Goal: Task Accomplishment & Management: Use online tool/utility

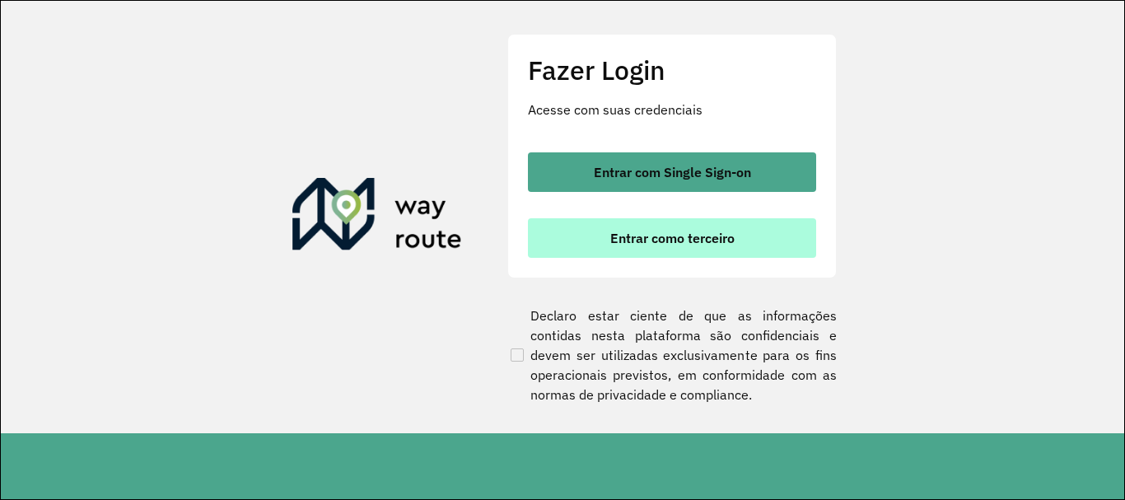
click at [687, 236] on span "Entrar como terceiro" at bounding box center [672, 237] width 124 height 13
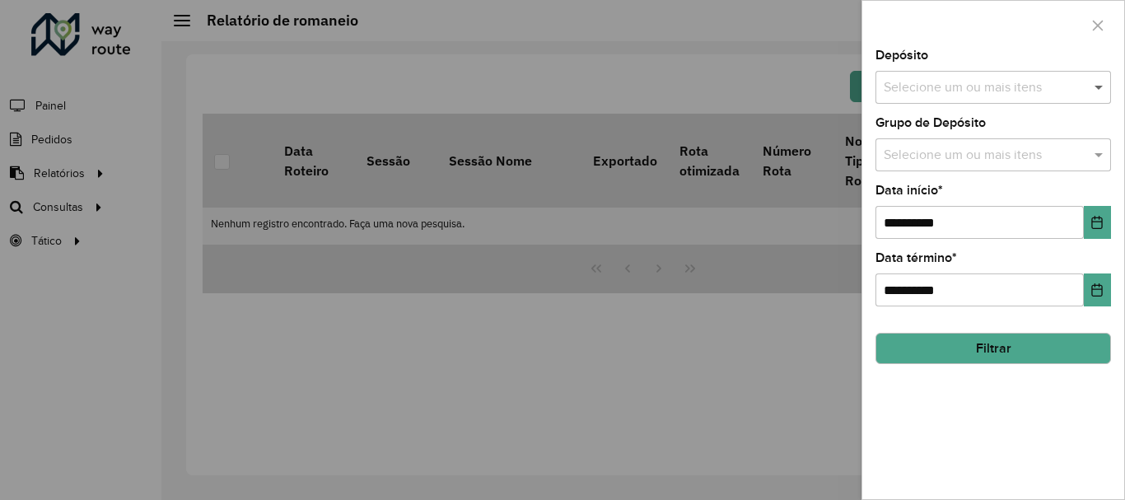
click at [1099, 86] on span at bounding box center [1100, 87] width 21 height 20
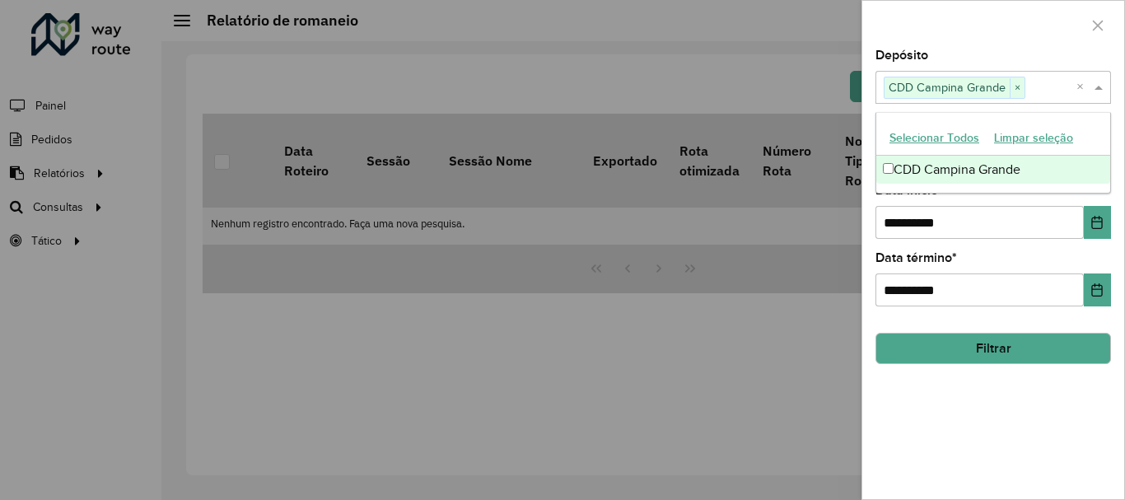
click at [1036, 88] on input "text" at bounding box center [1050, 88] width 51 height 20
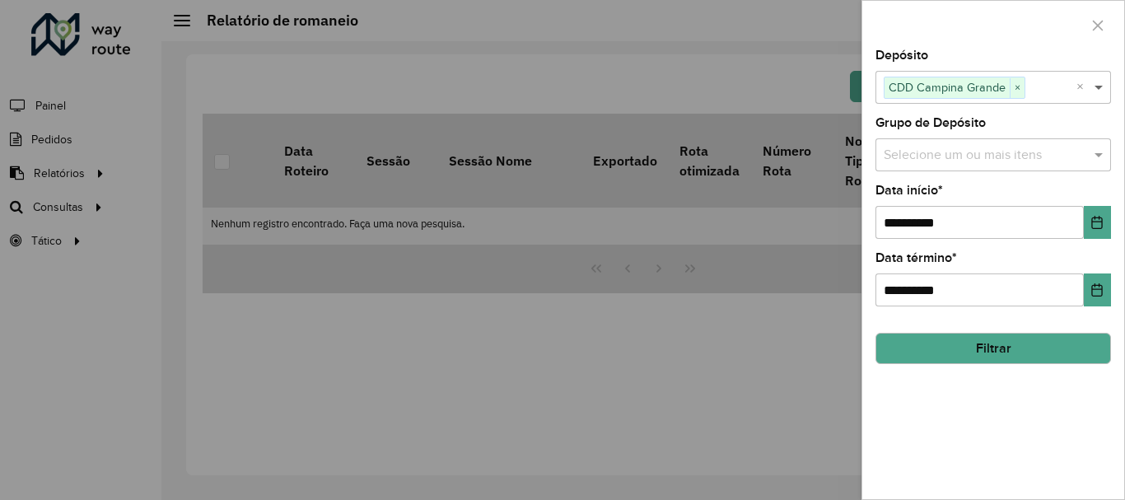
click at [1099, 93] on span at bounding box center [1100, 87] width 21 height 20
click at [1103, 157] on span at bounding box center [1100, 155] width 21 height 20
click at [1100, 157] on span at bounding box center [1100, 155] width 21 height 20
click at [987, 354] on button "Filtrar" at bounding box center [993, 348] width 236 height 31
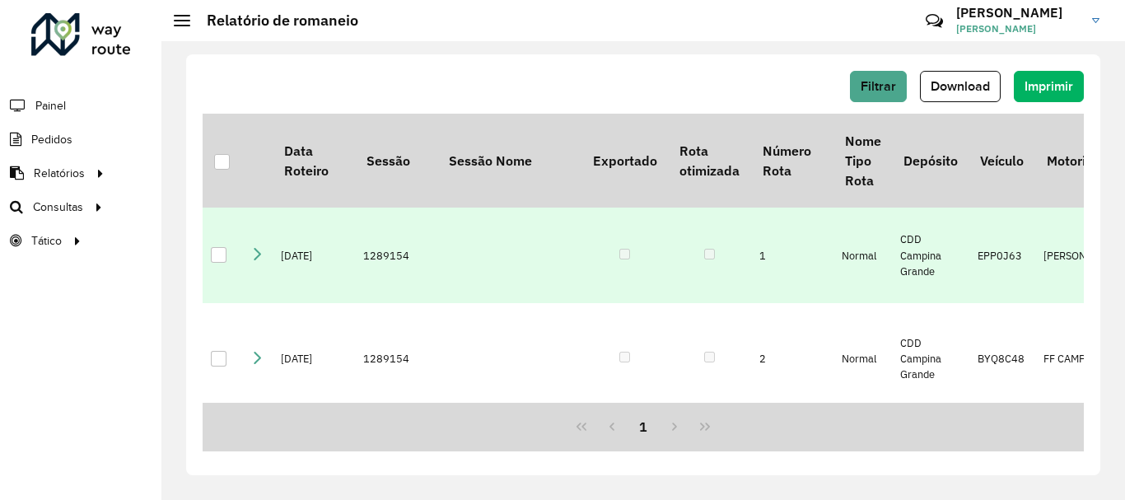
click at [219, 250] on div at bounding box center [219, 255] width 16 height 16
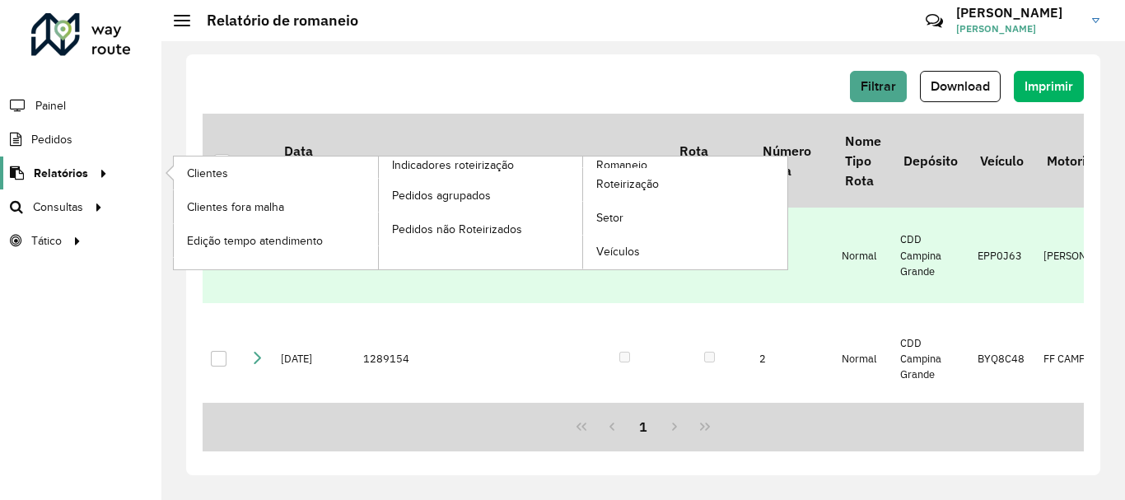
click at [60, 173] on span "Relatórios" at bounding box center [61, 173] width 54 height 17
click at [623, 184] on span "Roteirização" at bounding box center [629, 183] width 67 height 17
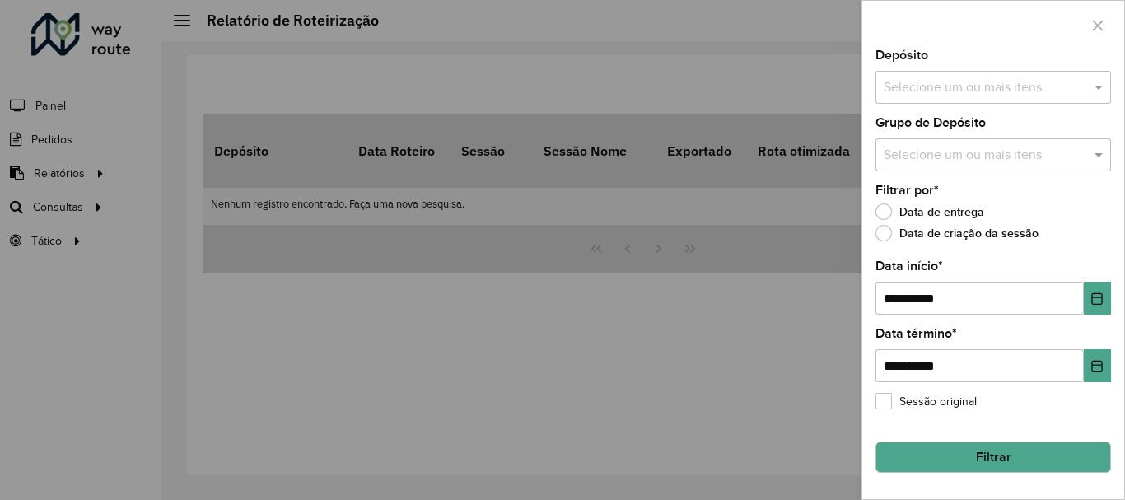
click at [1026, 91] on input "text" at bounding box center [984, 88] width 211 height 20
click at [1099, 87] on span at bounding box center [1100, 87] width 21 height 20
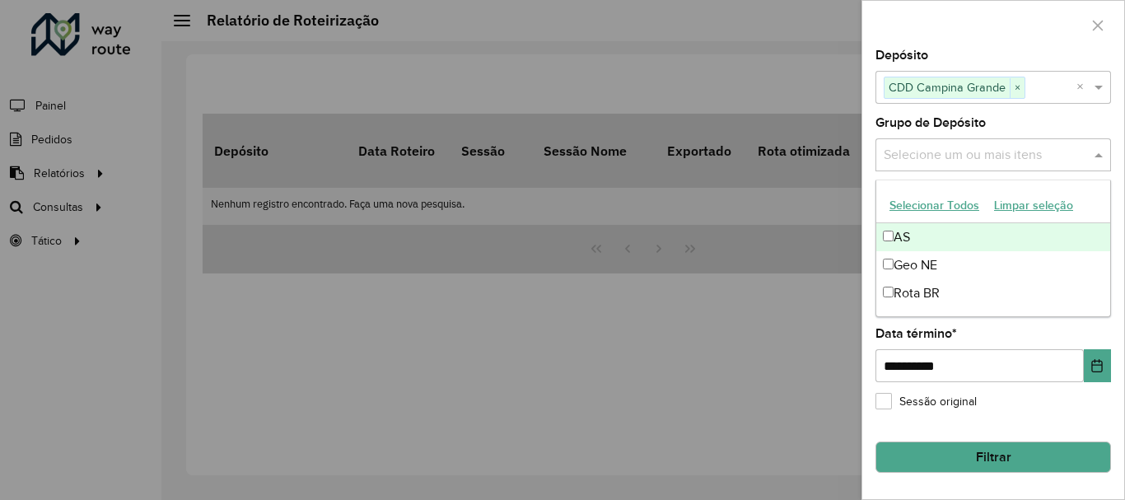
click at [1095, 156] on span at bounding box center [1100, 155] width 21 height 20
click at [1097, 152] on span at bounding box center [1100, 155] width 21 height 20
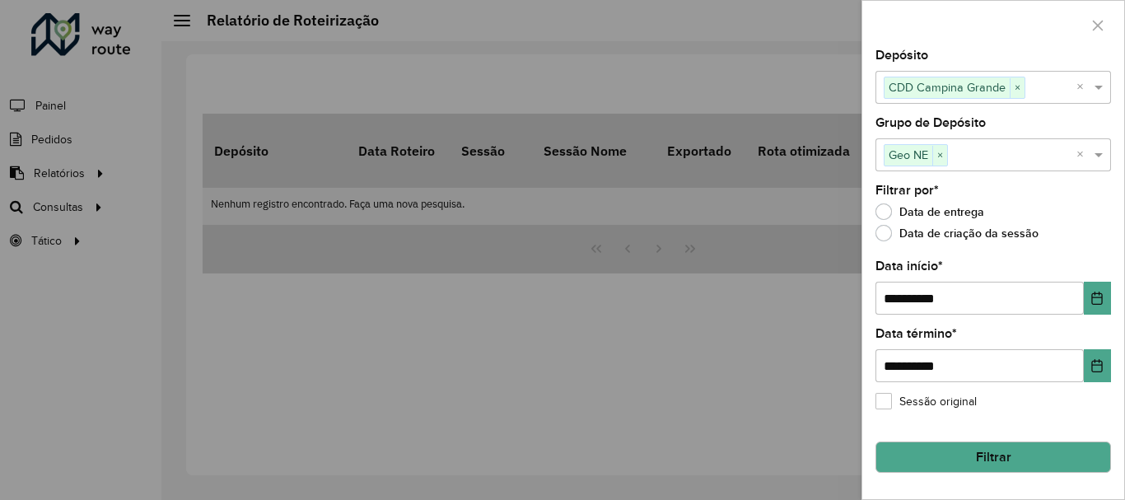
click at [875, 404] on div "**********" at bounding box center [993, 274] width 262 height 450
click at [879, 404] on label "Sessão original" at bounding box center [925, 401] width 101 height 17
click at [975, 450] on button "Filtrar" at bounding box center [993, 456] width 236 height 31
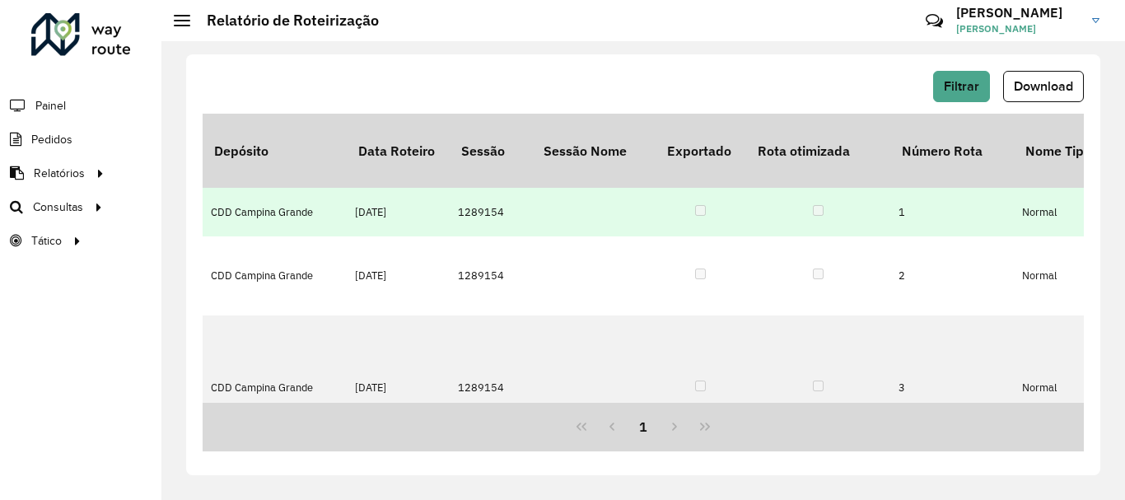
click at [268, 189] on td "CDD Campina Grande" at bounding box center [275, 212] width 144 height 48
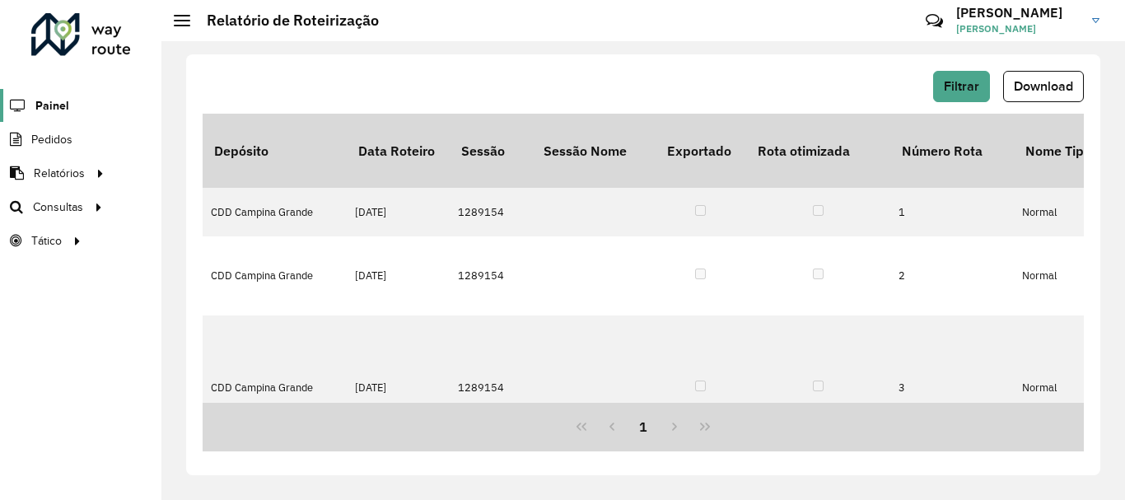
click at [54, 98] on span "Painel" at bounding box center [52, 105] width 34 height 17
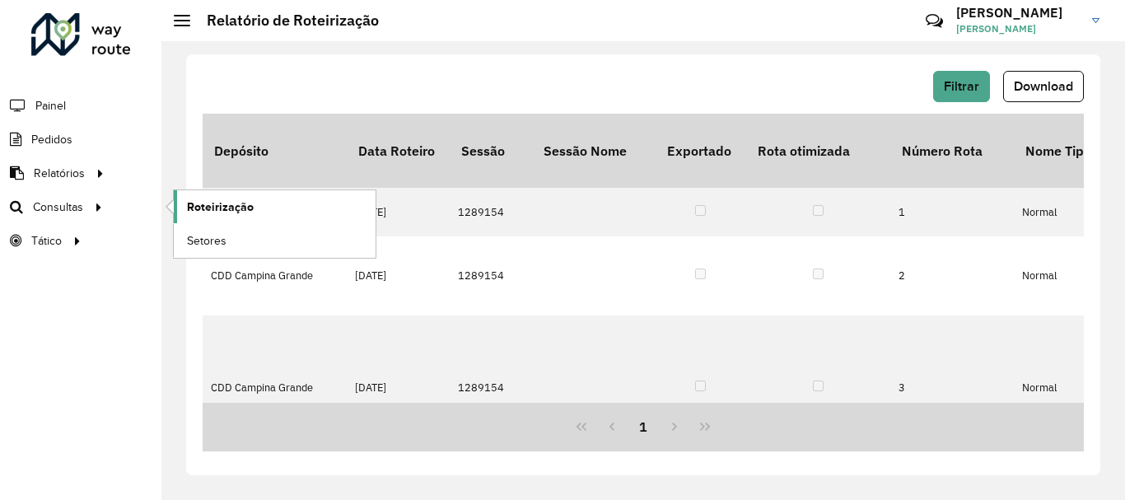
click at [227, 201] on span "Roteirização" at bounding box center [220, 206] width 67 height 17
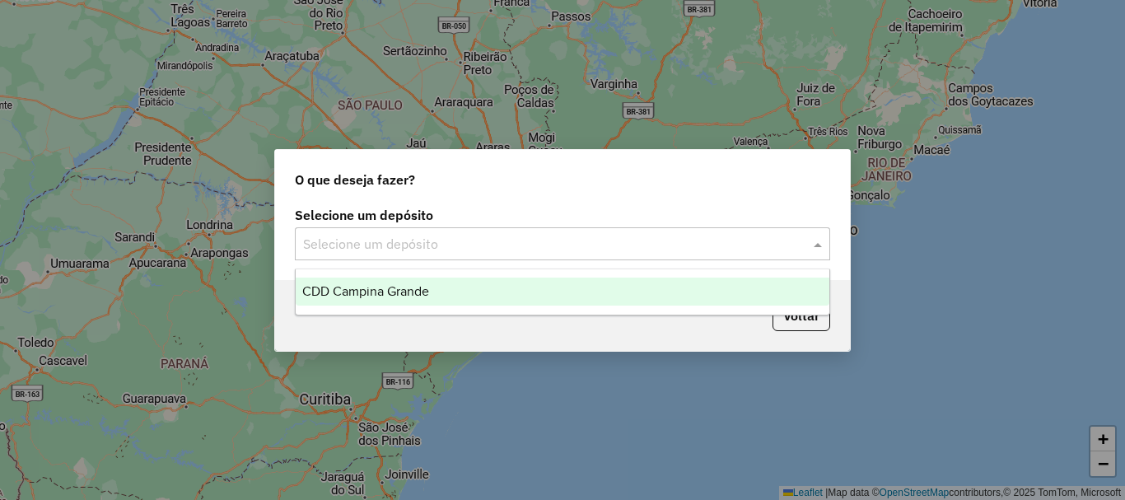
click at [338, 237] on input "text" at bounding box center [546, 245] width 486 height 20
click at [345, 291] on span "CDD Campina Grande" at bounding box center [365, 291] width 127 height 14
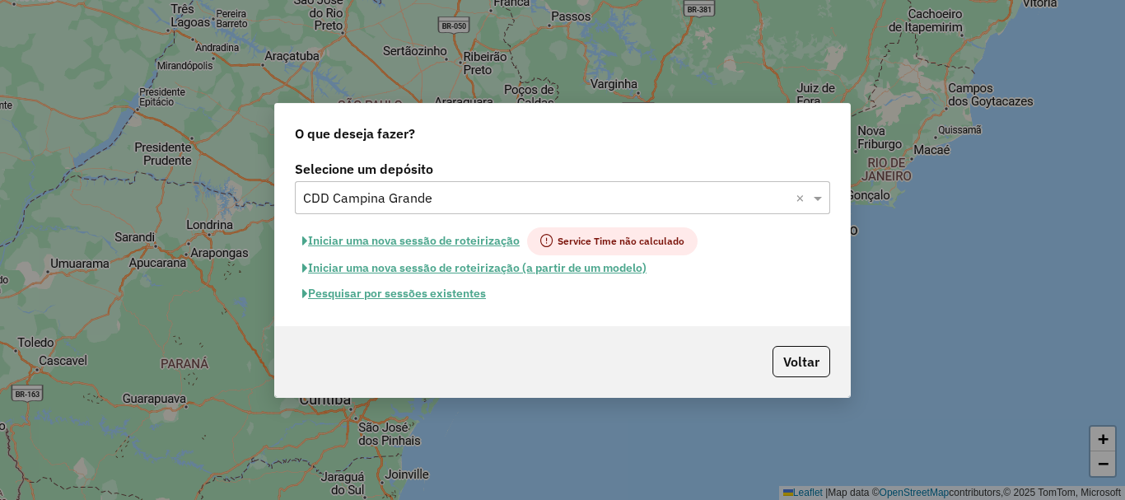
click at [397, 292] on button "Pesquisar por sessões existentes" at bounding box center [394, 294] width 198 height 26
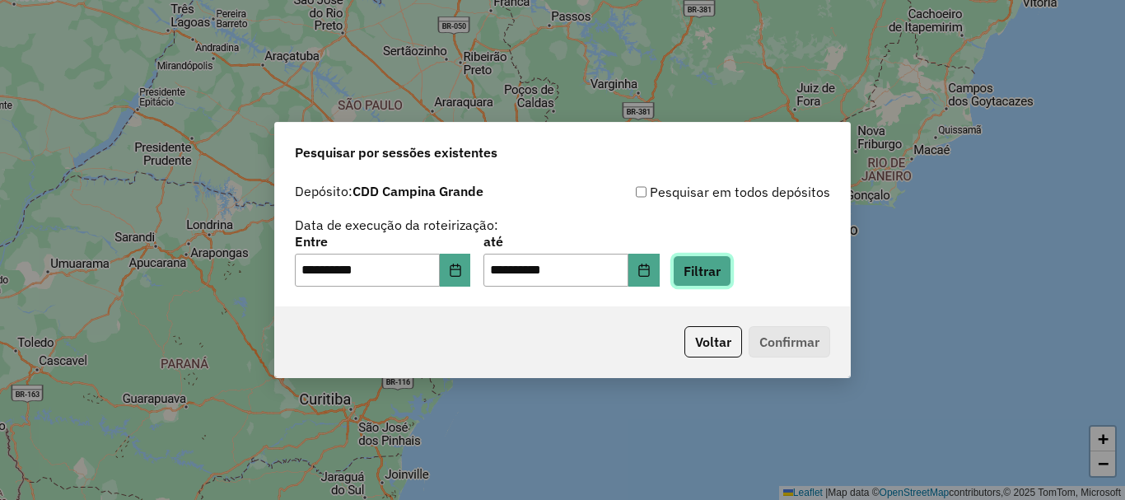
click at [716, 269] on button "Filtrar" at bounding box center [702, 270] width 58 height 31
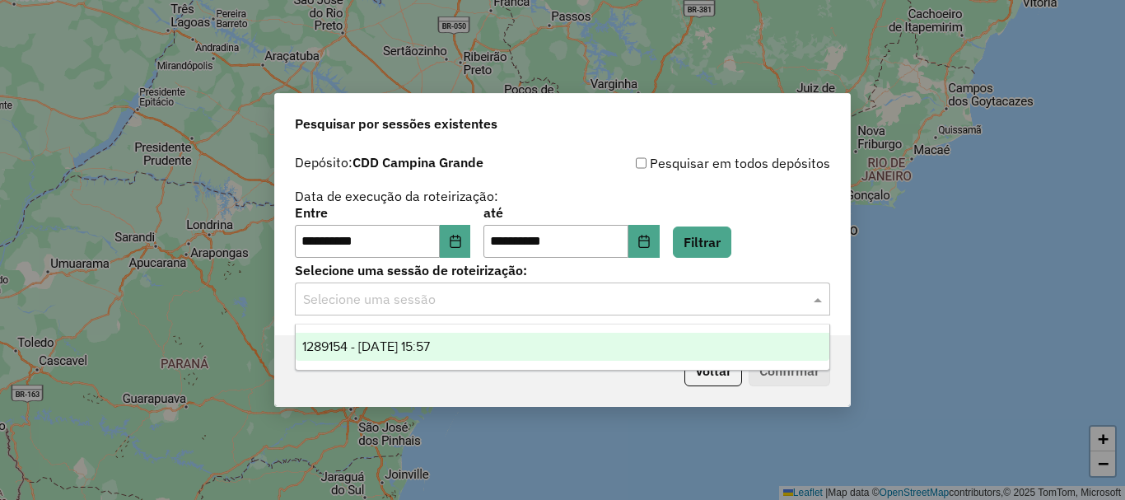
click at [436, 309] on div "Selecione uma sessão" at bounding box center [562, 298] width 535 height 33
click at [359, 348] on span "1289154 - 06/10/2025 15:57" at bounding box center [366, 346] width 128 height 14
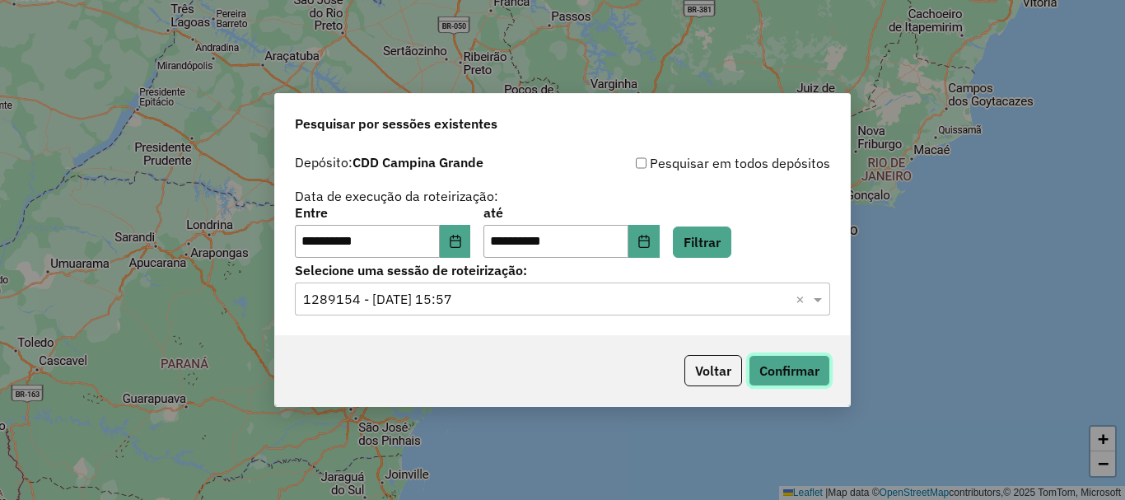
click at [810, 374] on button "Confirmar" at bounding box center [790, 370] width 82 height 31
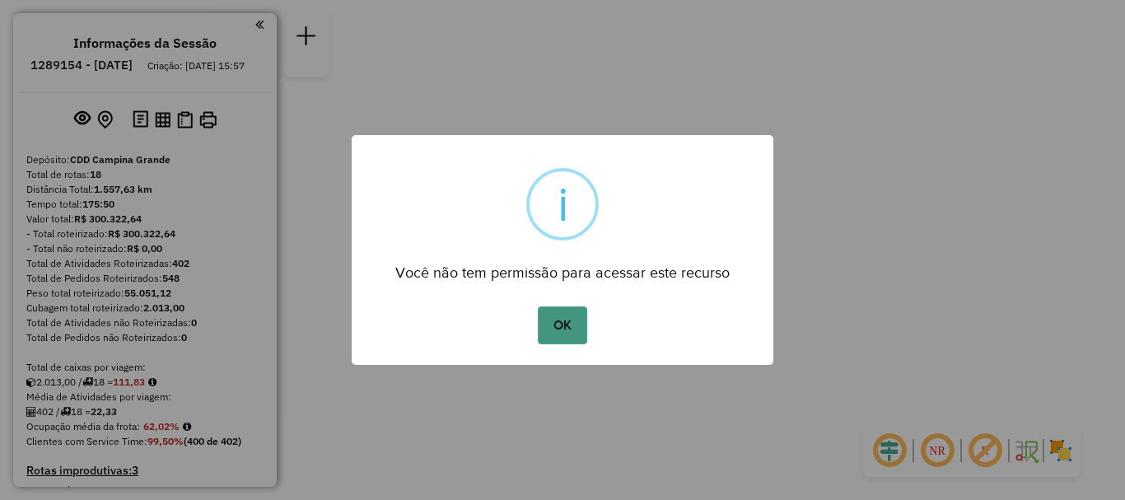
click at [541, 323] on button "OK" at bounding box center [562, 325] width 49 height 38
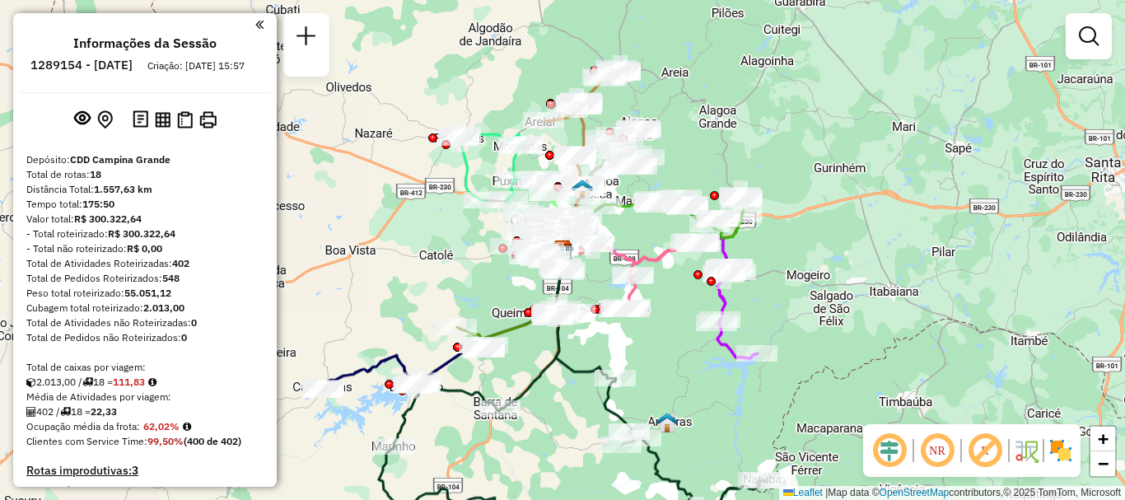
click at [937, 451] on em at bounding box center [937, 451] width 40 height 40
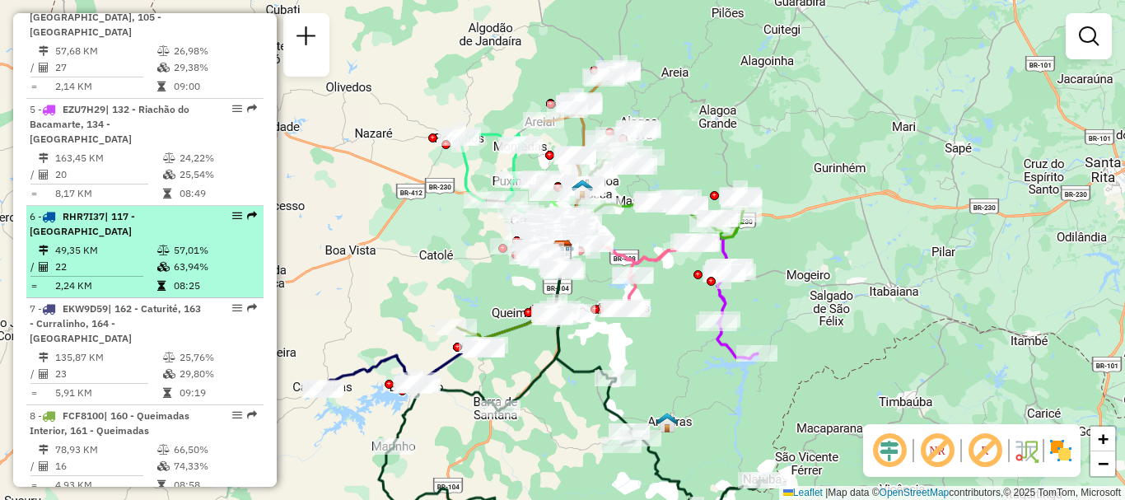
scroll to position [906, 0]
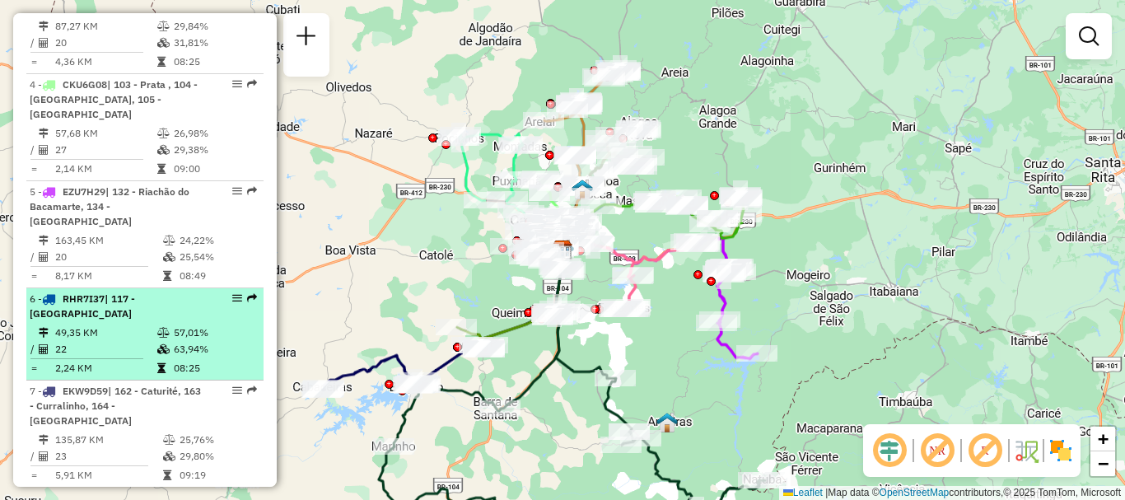
click at [124, 292] on div "6 - RHR7I37 | 117 - [GEOGRAPHIC_DATA]" at bounding box center [117, 307] width 175 height 30
select select "**********"
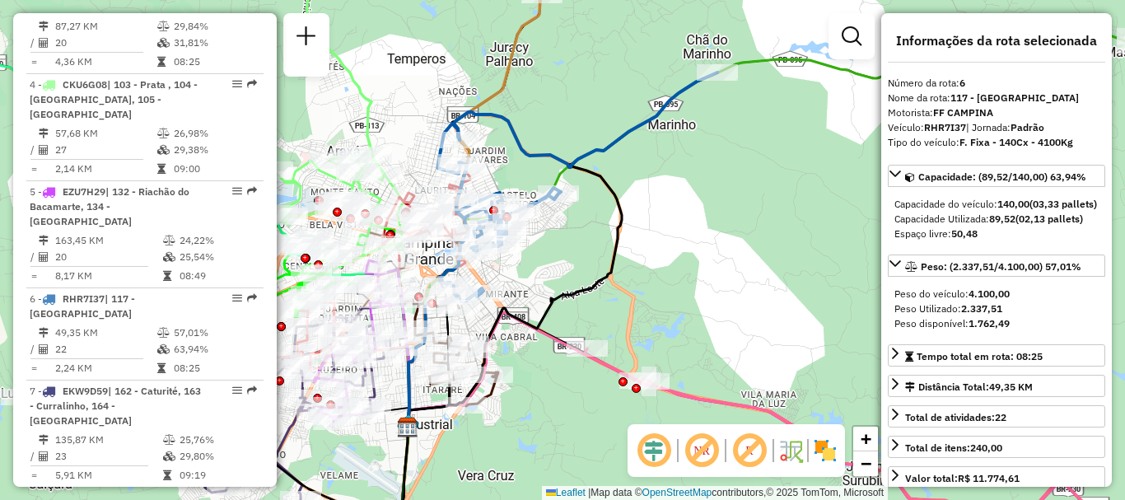
click at [746, 454] on em at bounding box center [750, 451] width 40 height 40
click at [745, 454] on em at bounding box center [750, 451] width 40 height 40
click at [746, 450] on em at bounding box center [750, 451] width 40 height 40
click at [702, 445] on em at bounding box center [702, 451] width 40 height 40
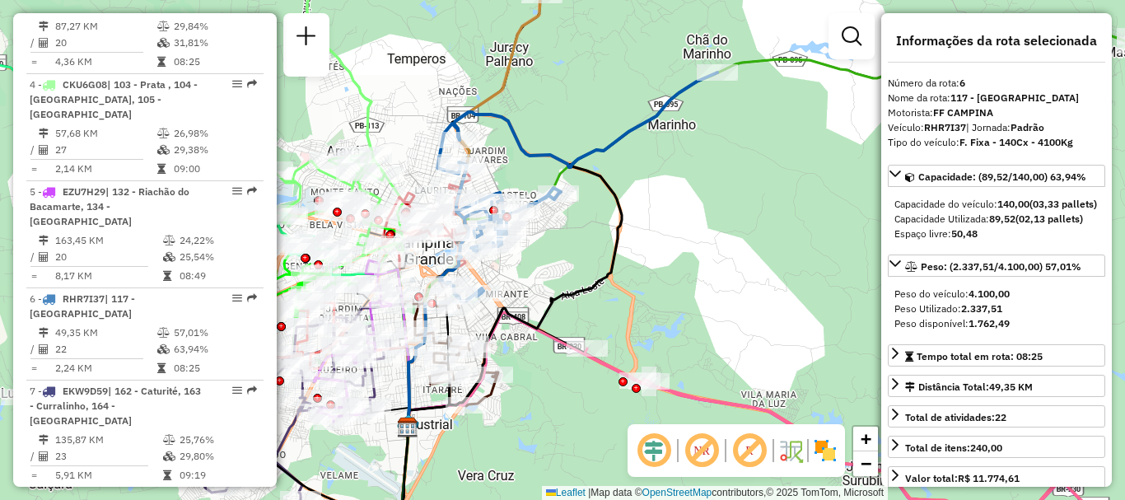
click at [655, 445] on em at bounding box center [654, 451] width 40 height 40
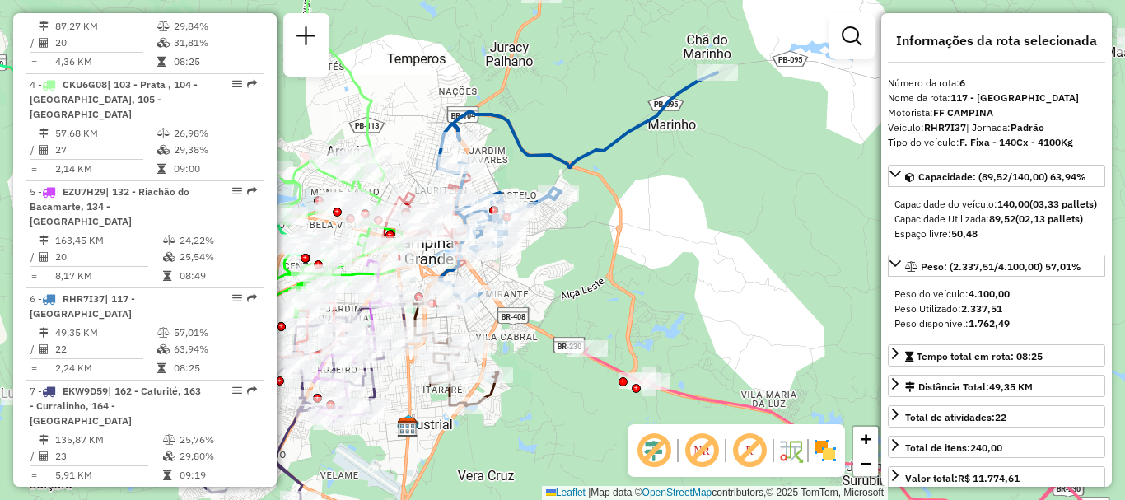
click at [655, 445] on em at bounding box center [654, 451] width 40 height 40
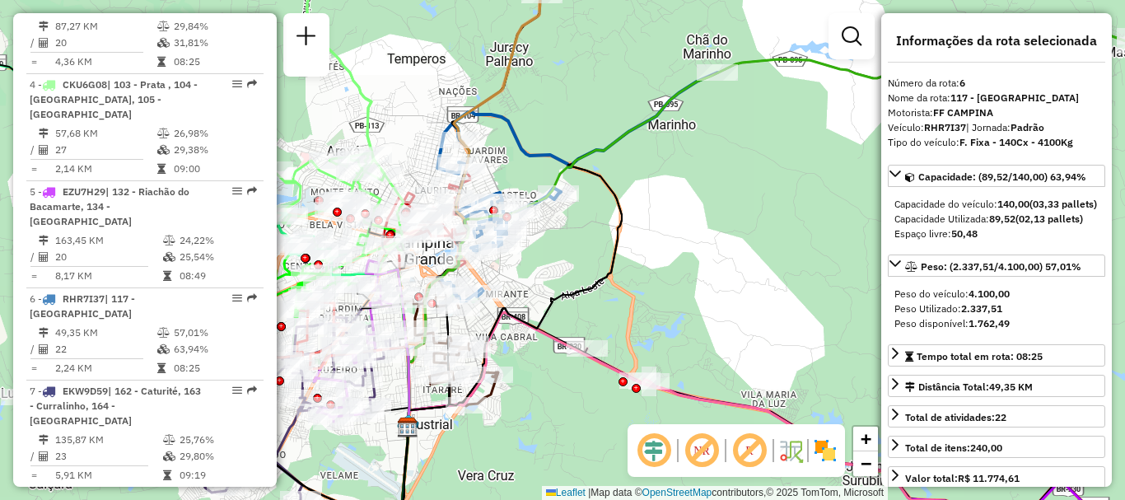
click at [655, 445] on em at bounding box center [654, 451] width 40 height 40
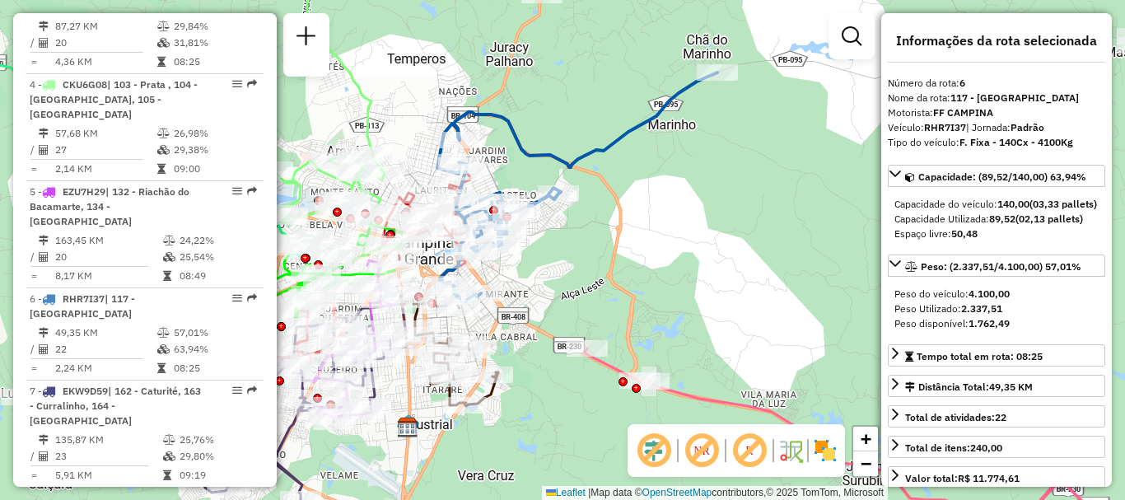
click at [655, 445] on em at bounding box center [654, 451] width 40 height 40
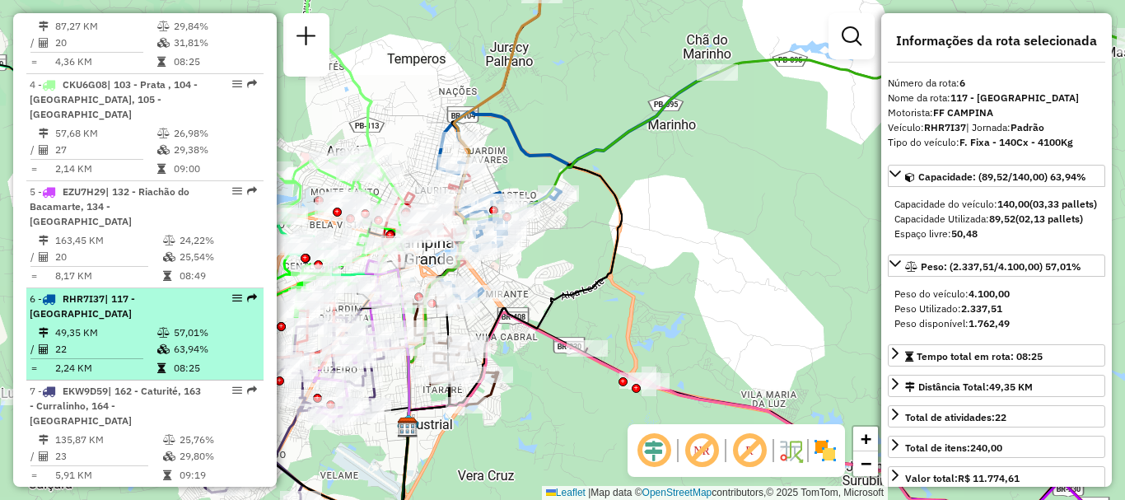
click at [232, 293] on em at bounding box center [237, 298] width 10 height 10
click at [223, 293] on div at bounding box center [232, 298] width 49 height 10
click at [238, 293] on div at bounding box center [232, 298] width 49 height 10
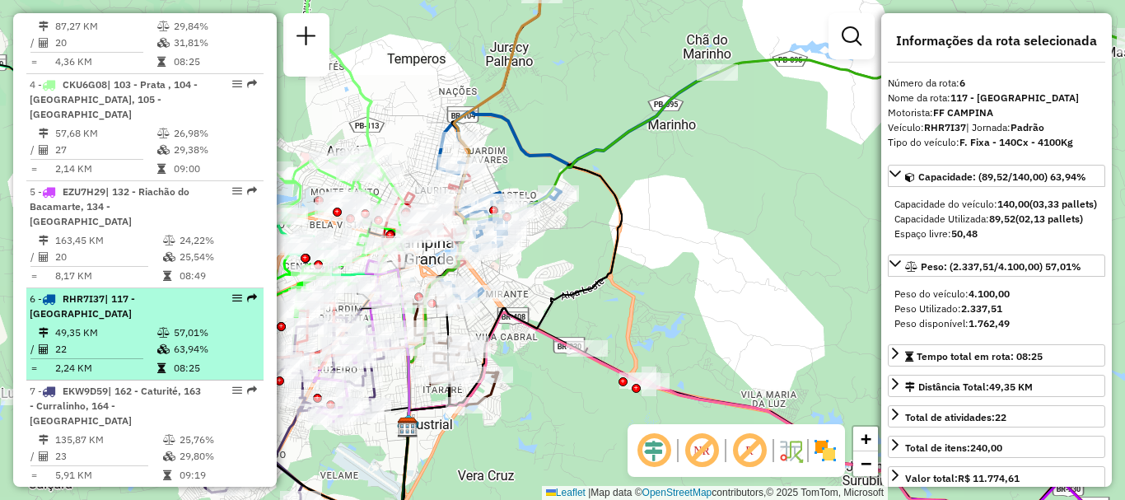
click at [232, 293] on em at bounding box center [237, 298] width 10 height 10
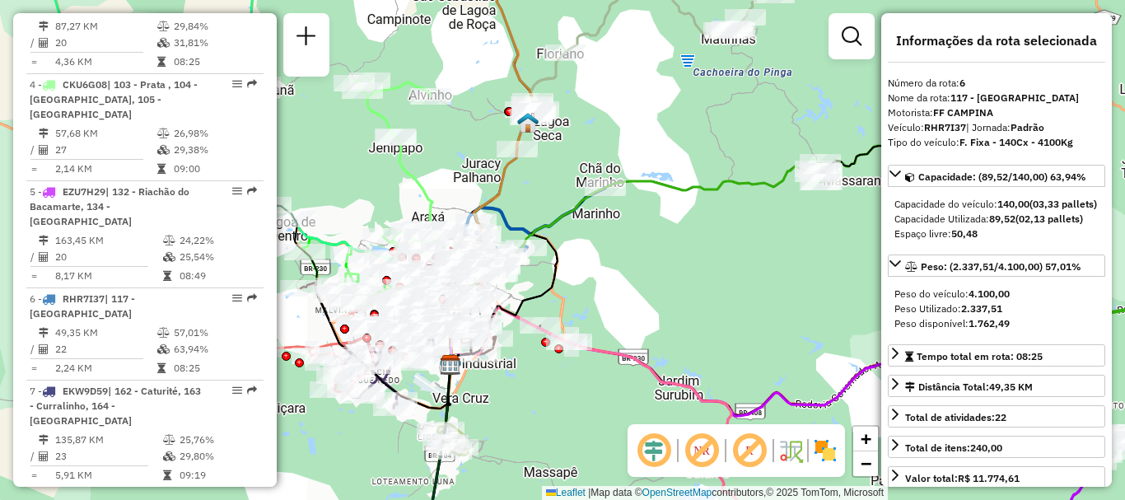
click at [656, 447] on em at bounding box center [654, 451] width 40 height 40
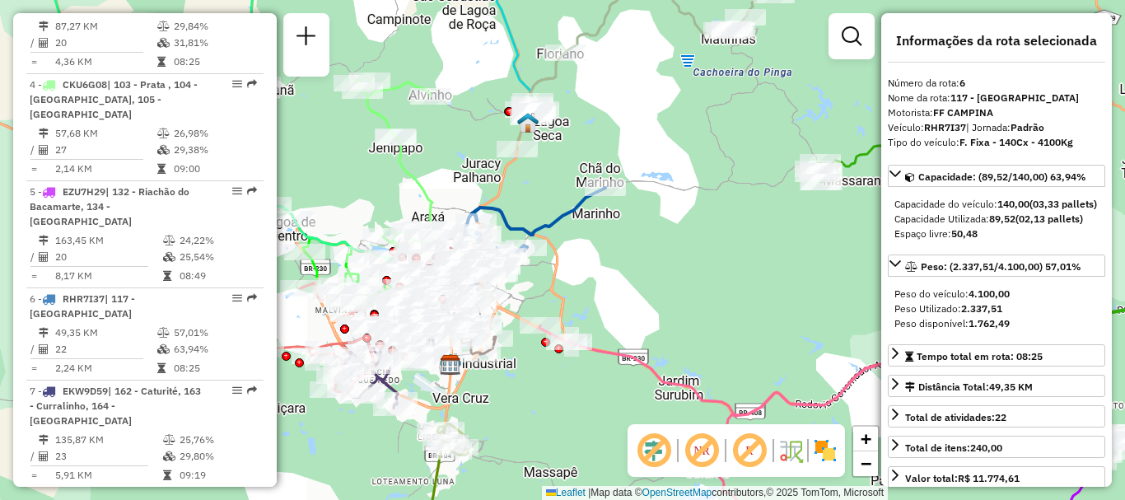
click at [656, 447] on em at bounding box center [654, 451] width 40 height 40
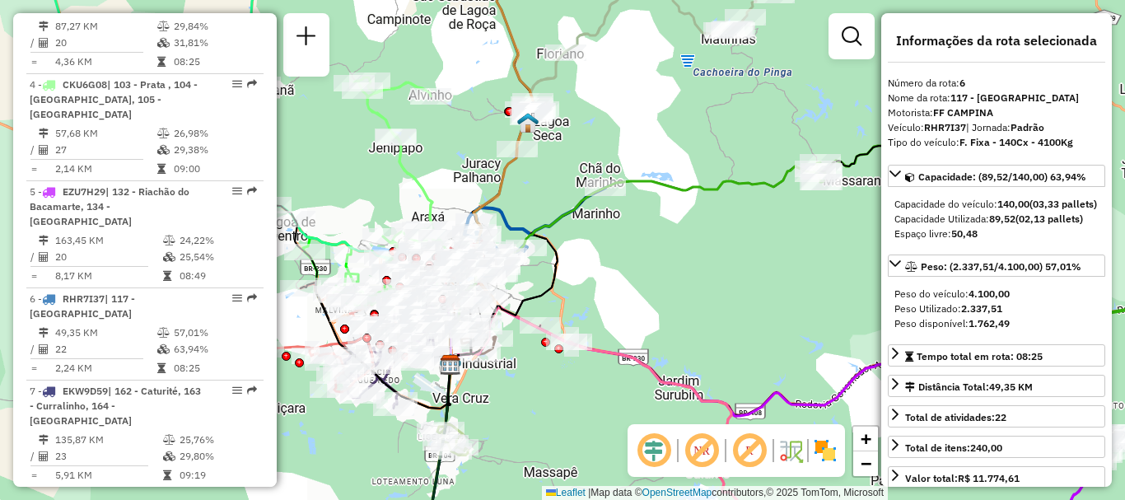
click at [693, 448] on em at bounding box center [702, 451] width 40 height 40
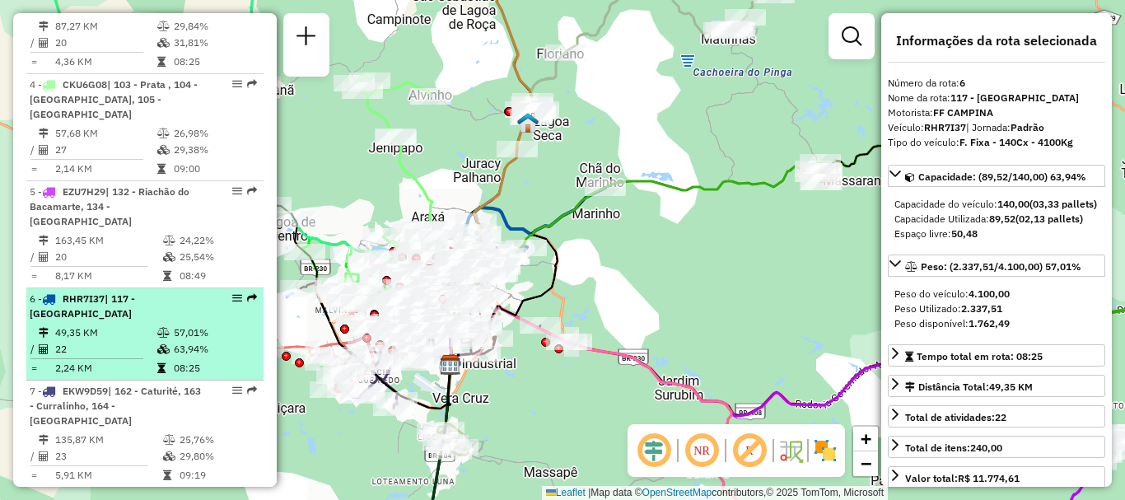
click at [110, 292] on div "6 - RHR7I37 | 117 - [GEOGRAPHIC_DATA]" at bounding box center [117, 307] width 175 height 30
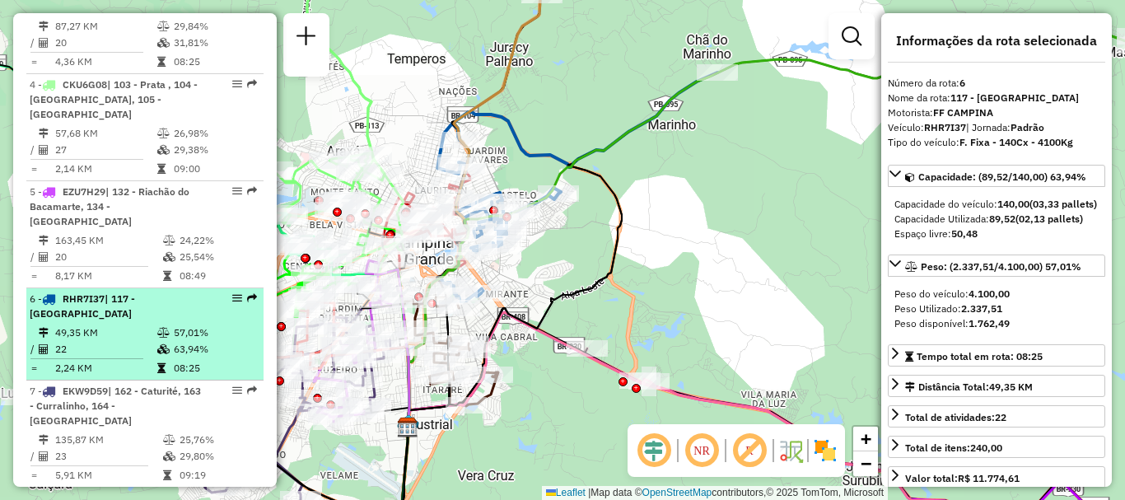
click at [247, 293] on em at bounding box center [252, 298] width 10 height 10
click at [232, 293] on em at bounding box center [237, 298] width 10 height 10
click at [222, 341] on td "63,94%" at bounding box center [214, 349] width 83 height 16
click at [131, 292] on div "6 - RHR7I37 | 117 - [GEOGRAPHIC_DATA]" at bounding box center [117, 307] width 175 height 30
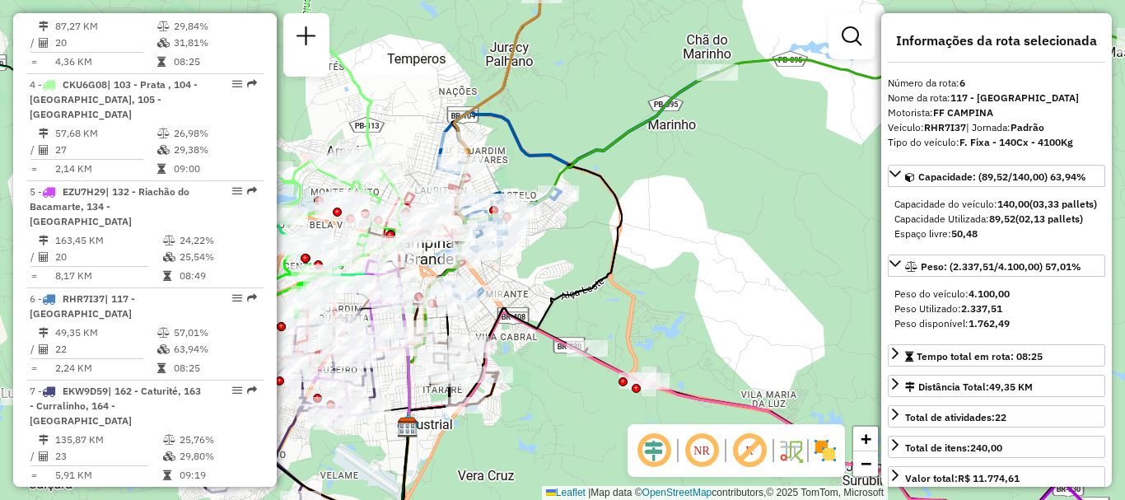
click at [690, 441] on em at bounding box center [702, 451] width 40 height 40
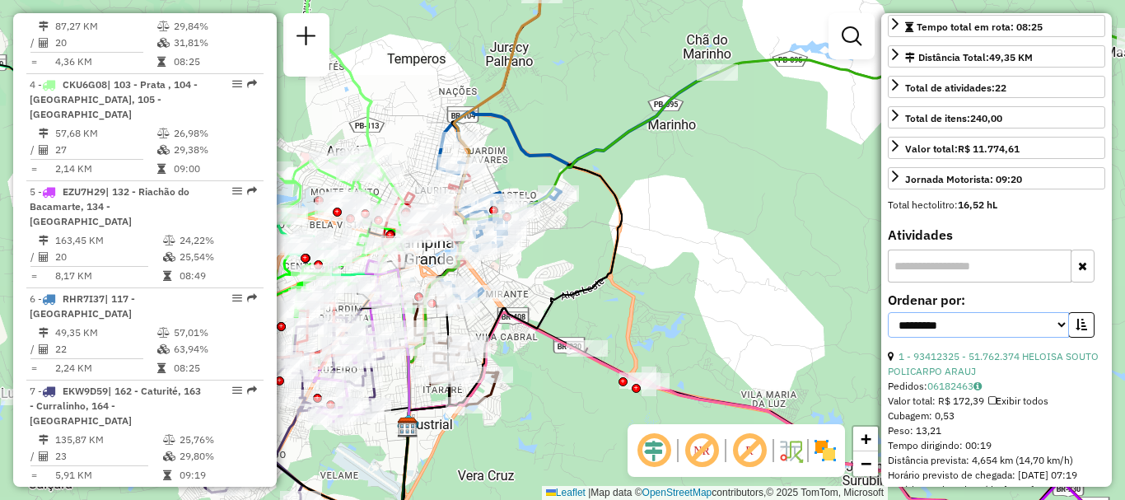
click at [995, 330] on select "**********" at bounding box center [978, 325] width 181 height 26
click at [994, 338] on select "**********" at bounding box center [978, 325] width 181 height 26
click at [1005, 268] on input "text" at bounding box center [980, 266] width 184 height 33
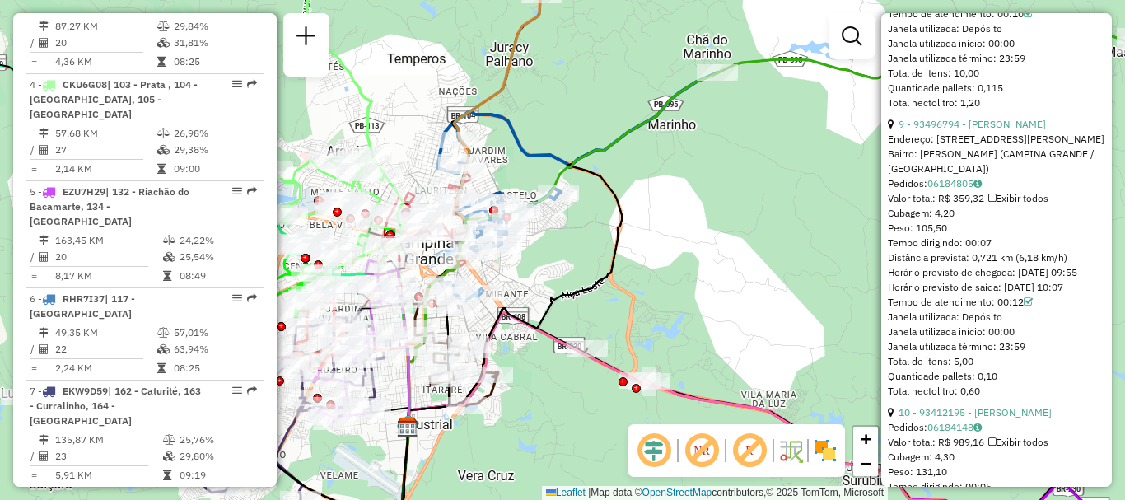
scroll to position [3294, 0]
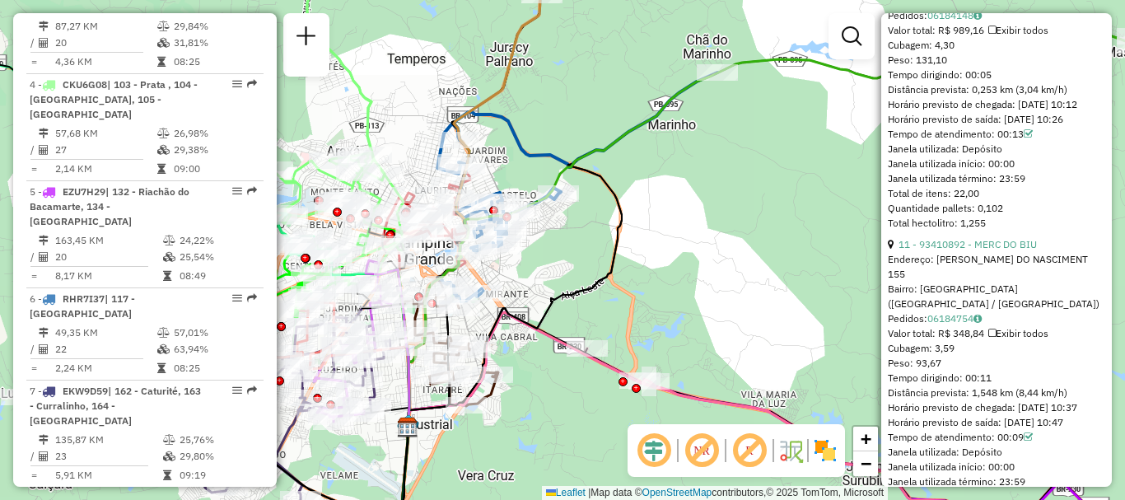
click at [842, 273] on div "Janela de atendimento Grade de atendimento Capacidade Transportadoras Veículos …" at bounding box center [562, 250] width 1125 height 500
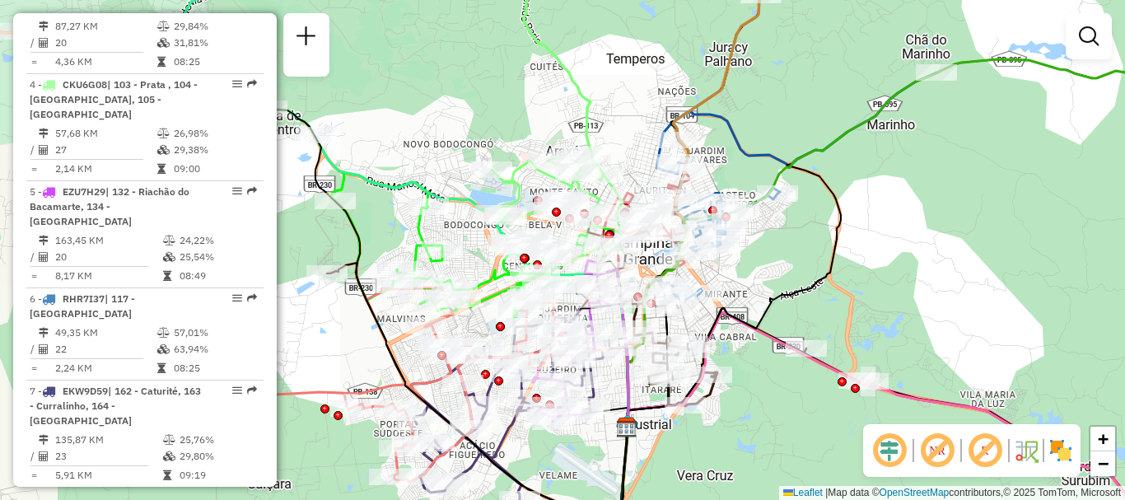
drag, startPoint x: 641, startPoint y: 280, endPoint x: 860, endPoint y: 280, distance: 219.0
click at [860, 280] on div "Janela de atendimento Grade de atendimento Capacidade Transportadoras Veículos …" at bounding box center [562, 250] width 1125 height 500
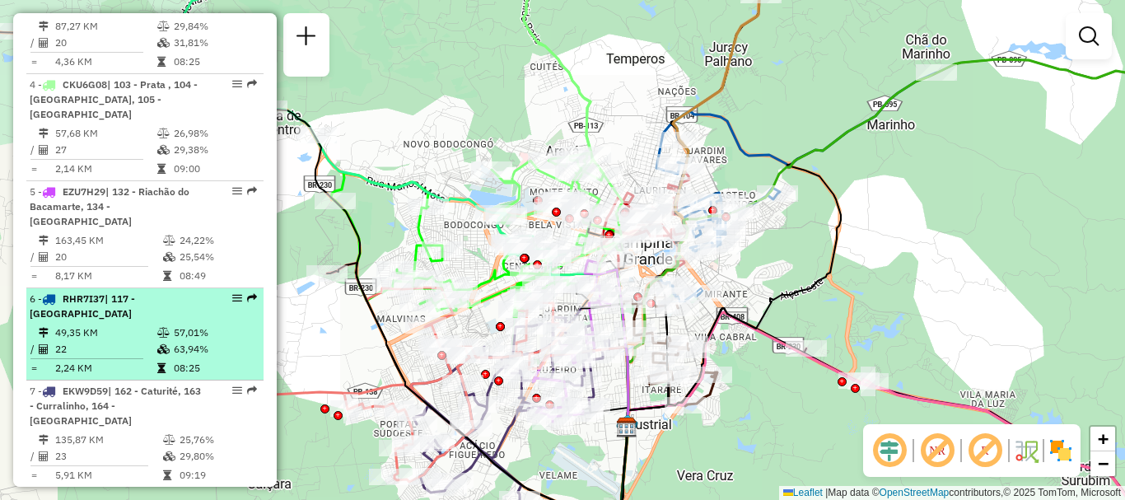
click at [137, 324] on td "49,35 KM" at bounding box center [105, 332] width 102 height 16
select select "**********"
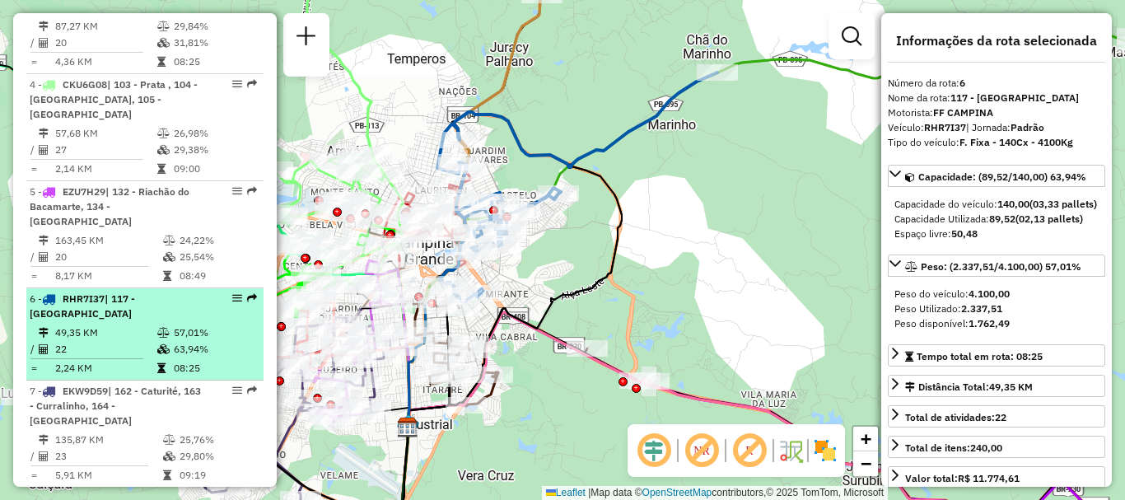
click at [234, 293] on em at bounding box center [237, 298] width 10 height 10
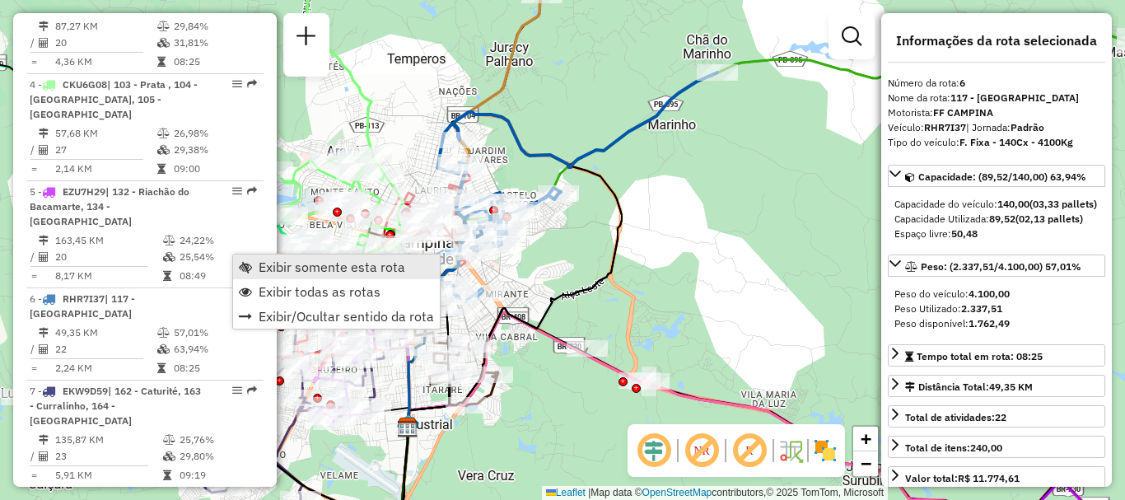
click at [343, 266] on span "Exibir somente esta rota" at bounding box center [332, 266] width 147 height 13
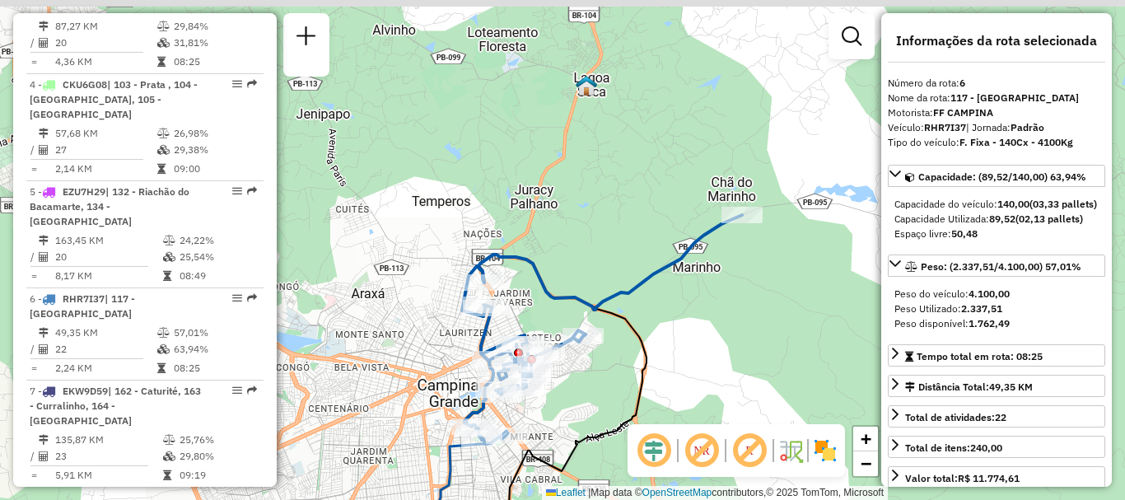
drag, startPoint x: 664, startPoint y: 192, endPoint x: 688, endPoint y: 334, distance: 144.6
click at [688, 334] on div "Janela de atendimento Grade de atendimento Capacidade Transportadoras Veículos …" at bounding box center [562, 250] width 1125 height 500
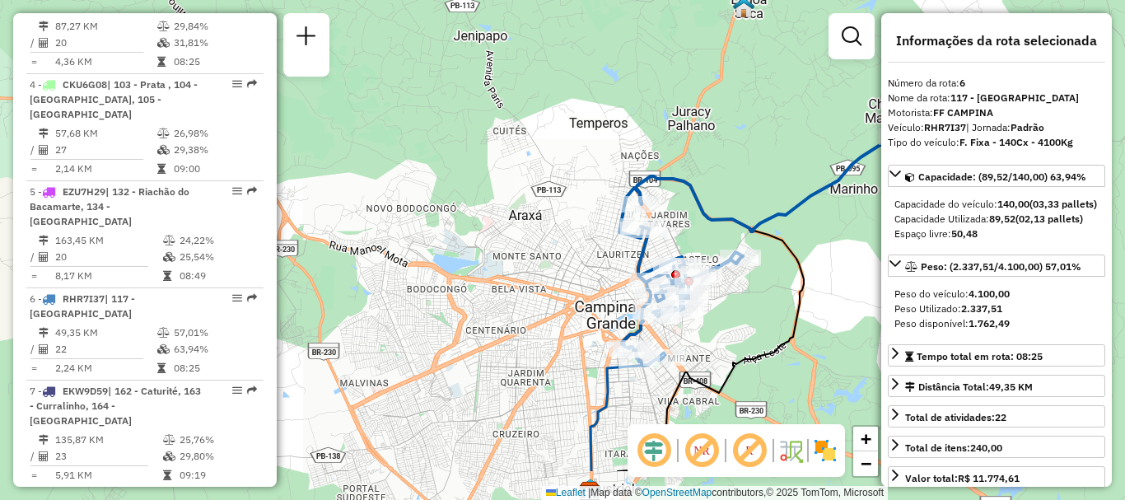
drag, startPoint x: 430, startPoint y: 348, endPoint x: 587, endPoint y: 270, distance: 175.7
click at [587, 270] on div "Janela de atendimento Grade de atendimento Capacidade Transportadoras Veículos …" at bounding box center [562, 250] width 1125 height 500
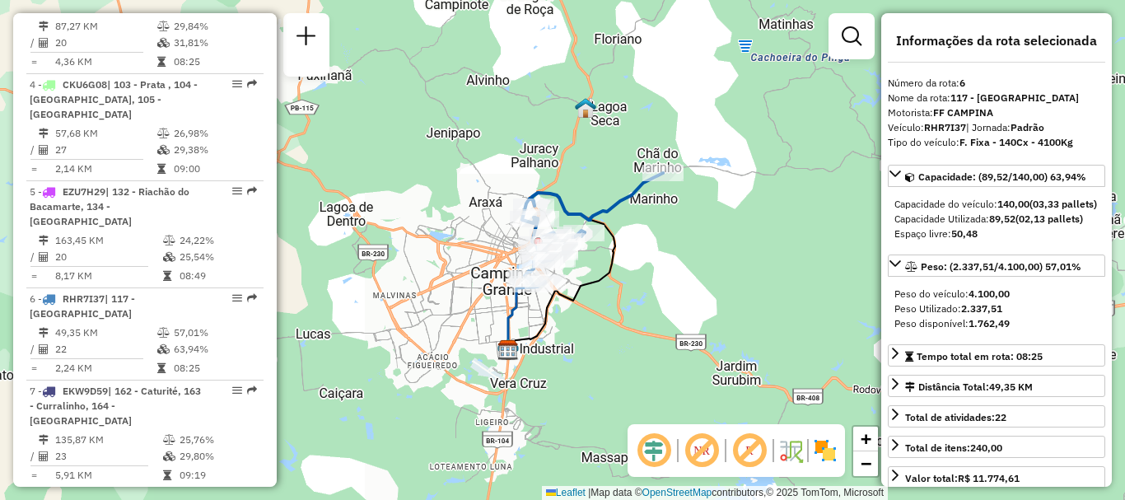
drag, startPoint x: 679, startPoint y: 339, endPoint x: 620, endPoint y: 303, distance: 68.8
click at [620, 303] on div "Janela de atendimento Grade de atendimento Capacidade Transportadoras Veículos …" at bounding box center [562, 250] width 1125 height 500
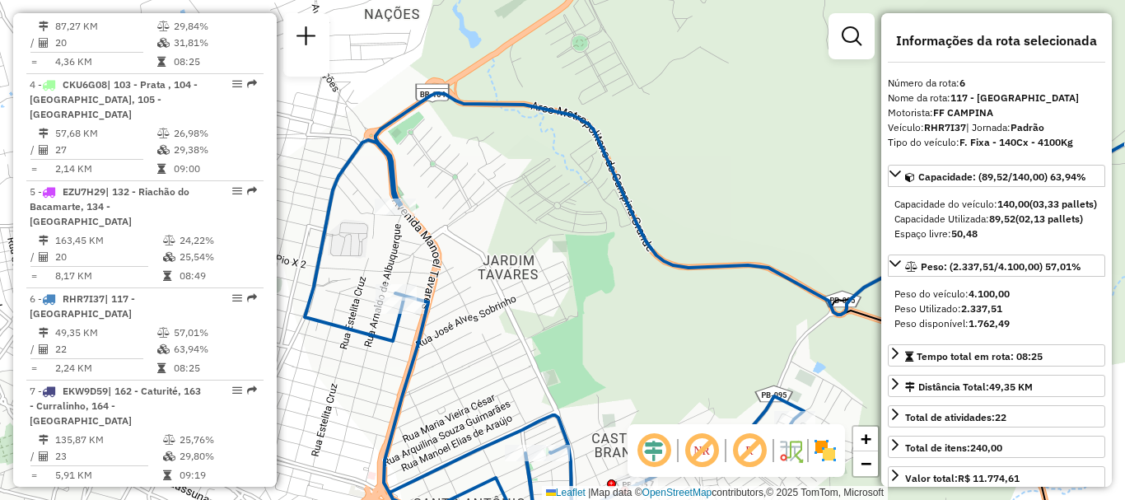
drag, startPoint x: 707, startPoint y: 167, endPoint x: 594, endPoint y: 231, distance: 129.8
click at [594, 231] on div "Janela de atendimento Grade de atendimento Capacidade Transportadoras Veículos …" at bounding box center [562, 250] width 1125 height 500
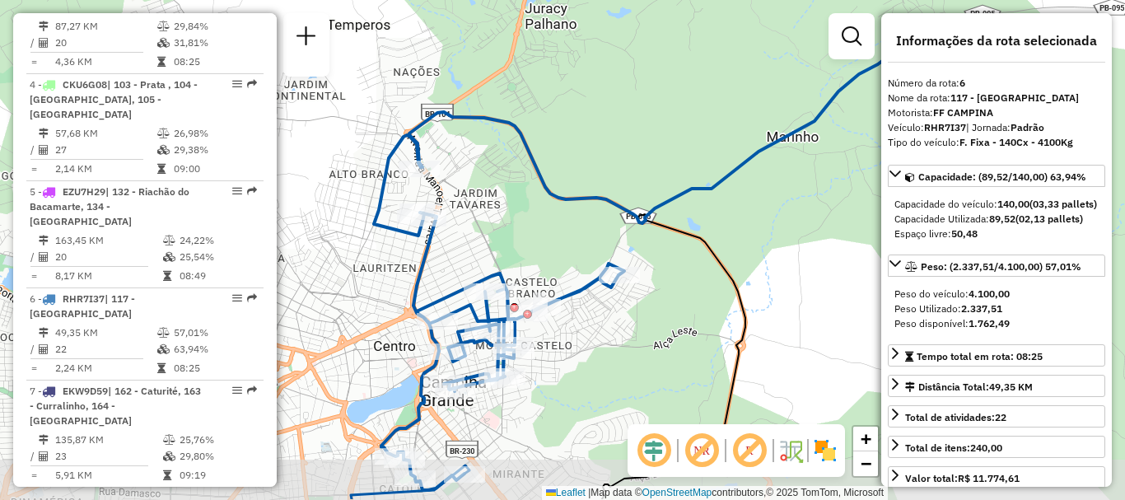
drag, startPoint x: 651, startPoint y: 285, endPoint x: 577, endPoint y: 235, distance: 88.9
click at [577, 235] on div "Janela de atendimento Grade de atendimento Capacidade Transportadoras Veículos …" at bounding box center [562, 250] width 1125 height 500
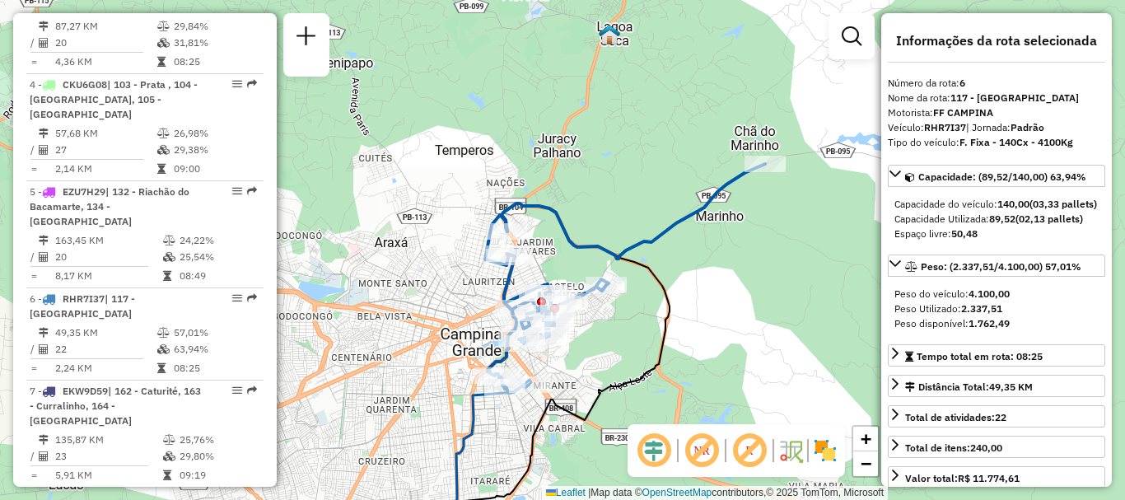
drag, startPoint x: 785, startPoint y: 337, endPoint x: 733, endPoint y: 341, distance: 52.0
click at [733, 341] on div "Janela de atendimento Grade de atendimento Capacidade Transportadoras Veículos …" at bounding box center [562, 250] width 1125 height 500
click at [871, 344] on div "Janela de atendimento Grade de atendimento Capacidade Transportadoras Veículos …" at bounding box center [562, 250] width 1125 height 500
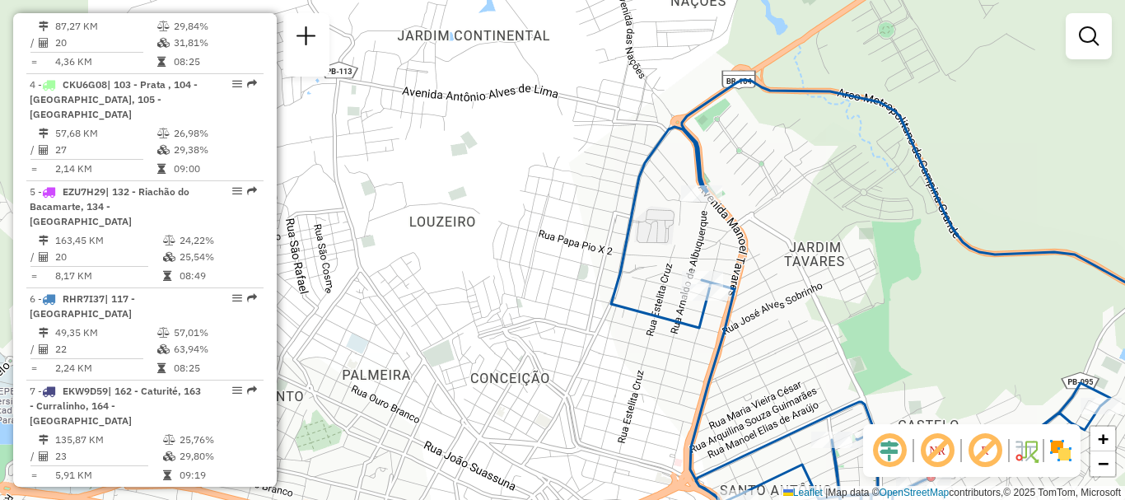
drag, startPoint x: 342, startPoint y: 208, endPoint x: 508, endPoint y: 210, distance: 166.3
click at [508, 210] on div "Janela de atendimento Grade de atendimento Capacidade Transportadoras Veículos …" at bounding box center [562, 250] width 1125 height 500
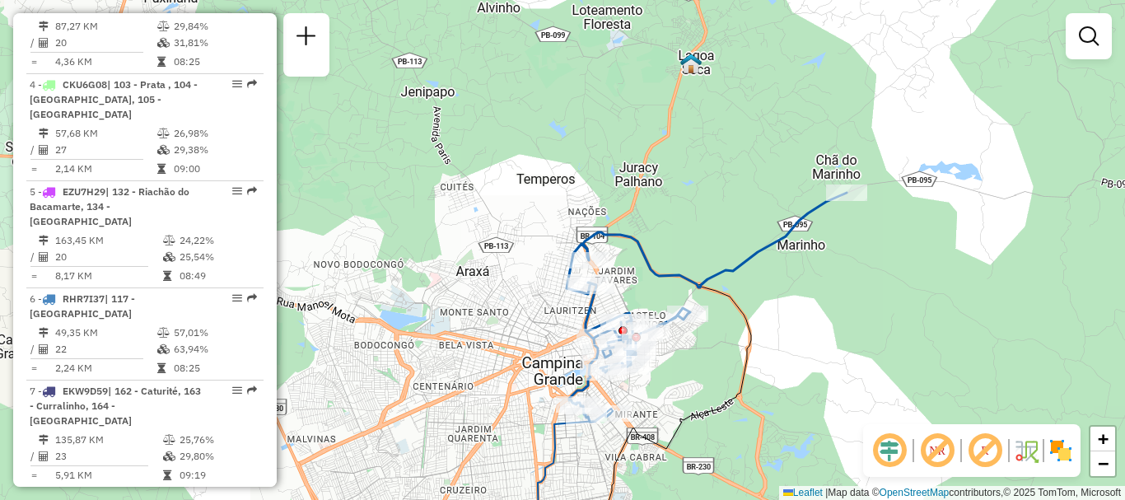
drag, startPoint x: 483, startPoint y: 161, endPoint x: 515, endPoint y: 216, distance: 63.8
click at [515, 216] on div "Janela de atendimento Grade de atendimento Capacidade Transportadoras Veículos …" at bounding box center [562, 250] width 1125 height 500
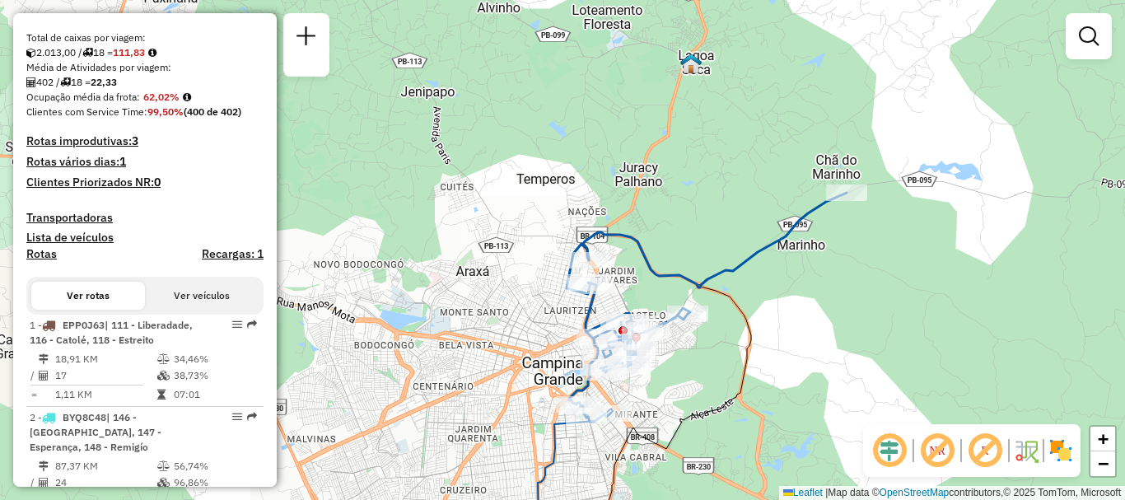
scroll to position [412, 0]
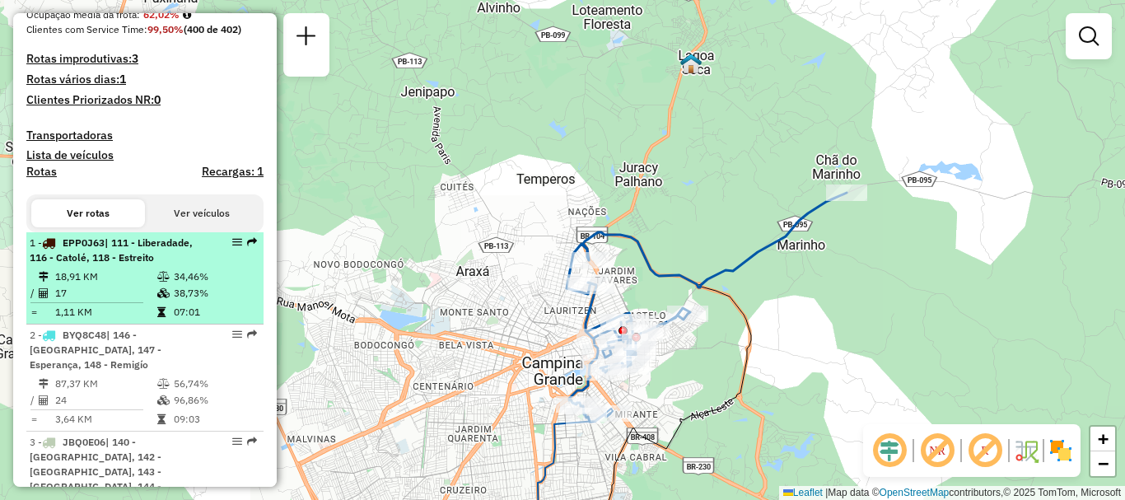
click at [133, 285] on td "18,91 KM" at bounding box center [105, 276] width 102 height 16
select select "**********"
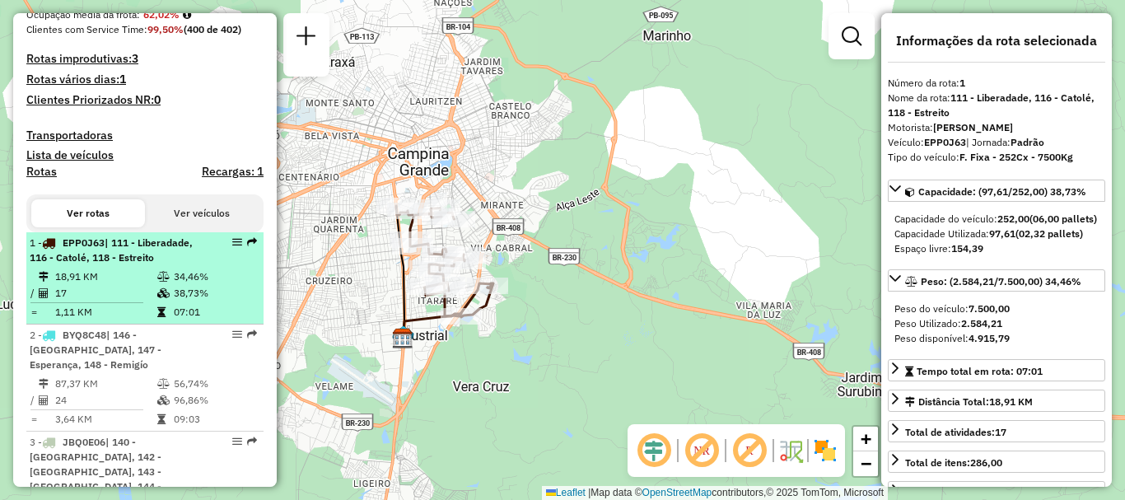
scroll to position [494, 0]
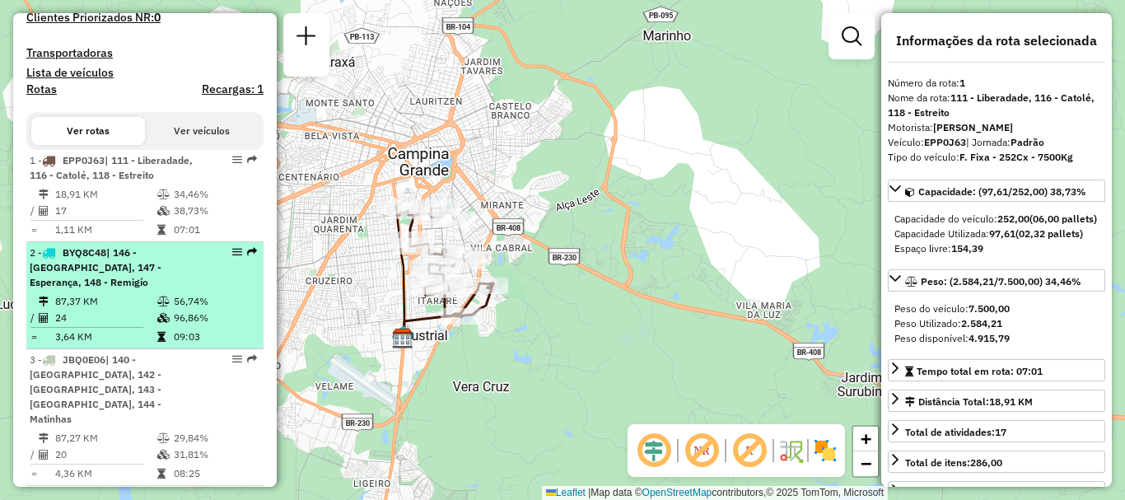
click at [122, 304] on td "87,37 KM" at bounding box center [105, 301] width 102 height 16
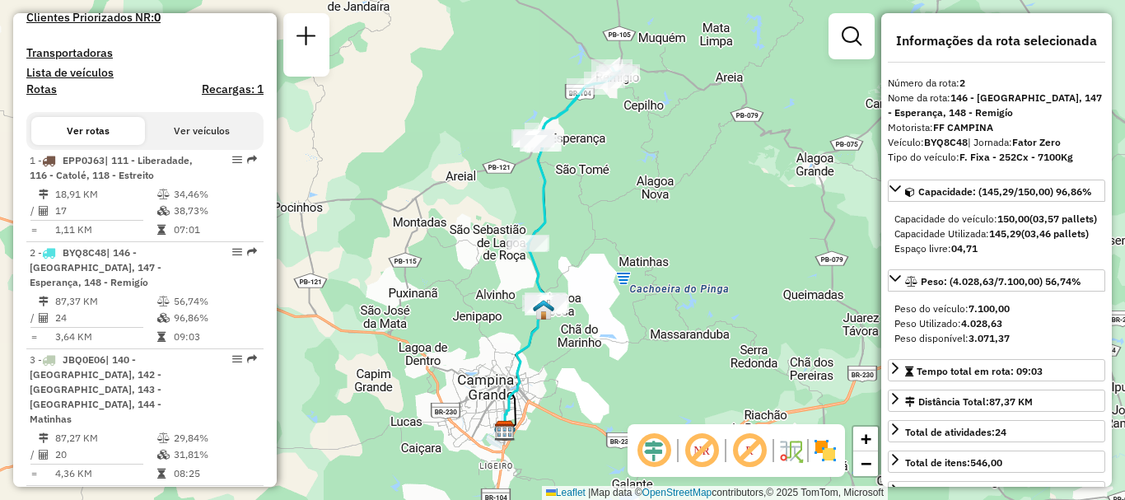
click at [862, 212] on div "Janela de atendimento Grade de atendimento Capacidade Transportadoras Veículos …" at bounding box center [562, 250] width 1125 height 500
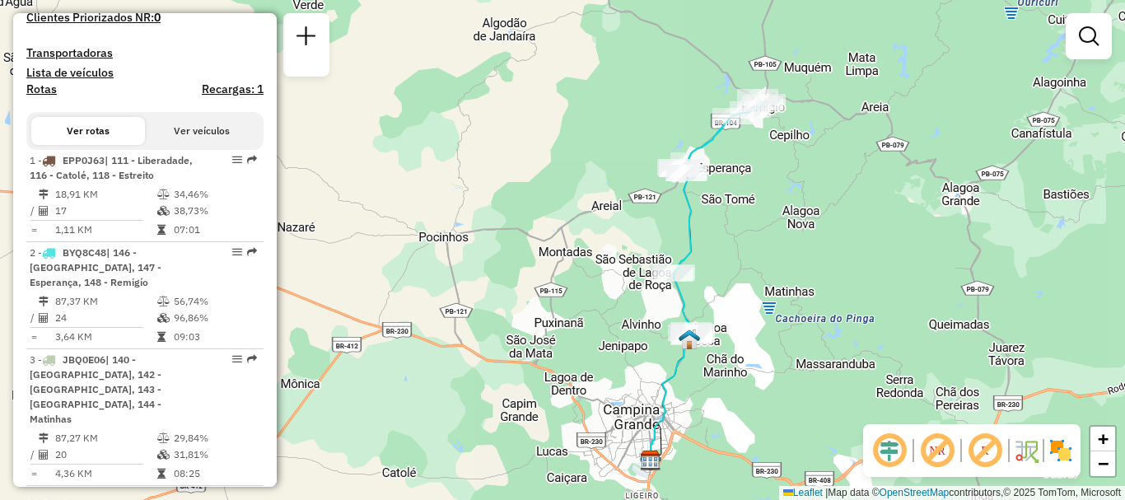
drag, startPoint x: 599, startPoint y: 259, endPoint x: 744, endPoint y: 288, distance: 148.7
click at [744, 288] on div "Janela de atendimento Grade de atendimento Capacidade Transportadoras Veículos …" at bounding box center [562, 250] width 1125 height 500
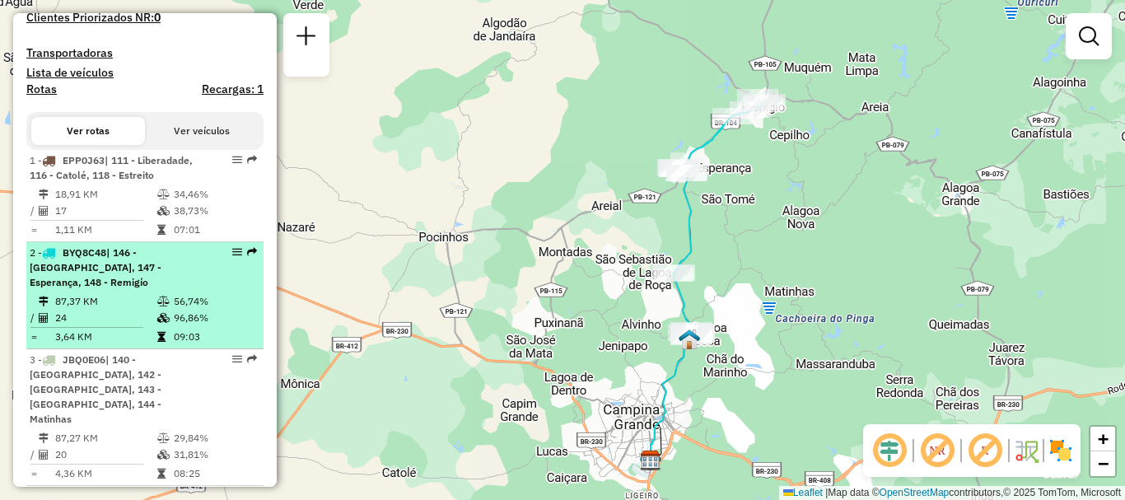
scroll to position [576, 0]
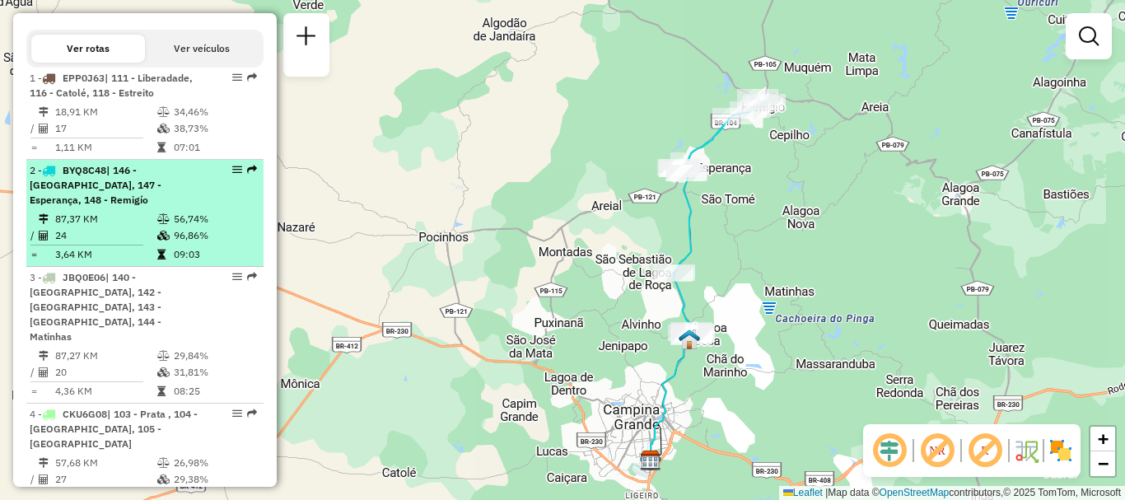
click at [100, 288] on span "| 140 - [GEOGRAPHIC_DATA], 142 - [GEOGRAPHIC_DATA], 143 - [GEOGRAPHIC_DATA], 14…" at bounding box center [96, 307] width 132 height 72
select select "**********"
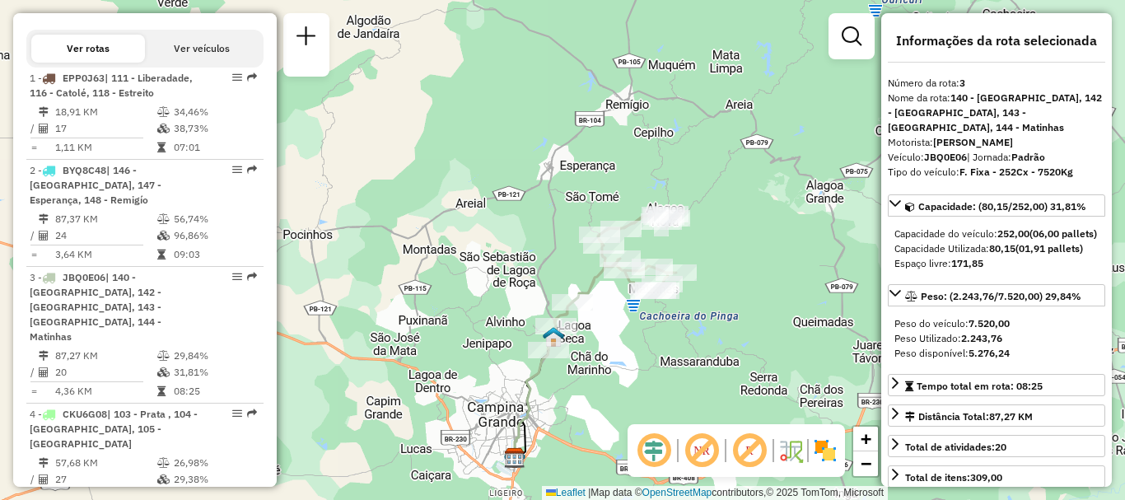
drag, startPoint x: 653, startPoint y: 287, endPoint x: 630, endPoint y: 352, distance: 69.8
click at [630, 352] on div "Janela de atendimento Grade de atendimento Capacidade Transportadoras Veículos …" at bounding box center [562, 250] width 1125 height 500
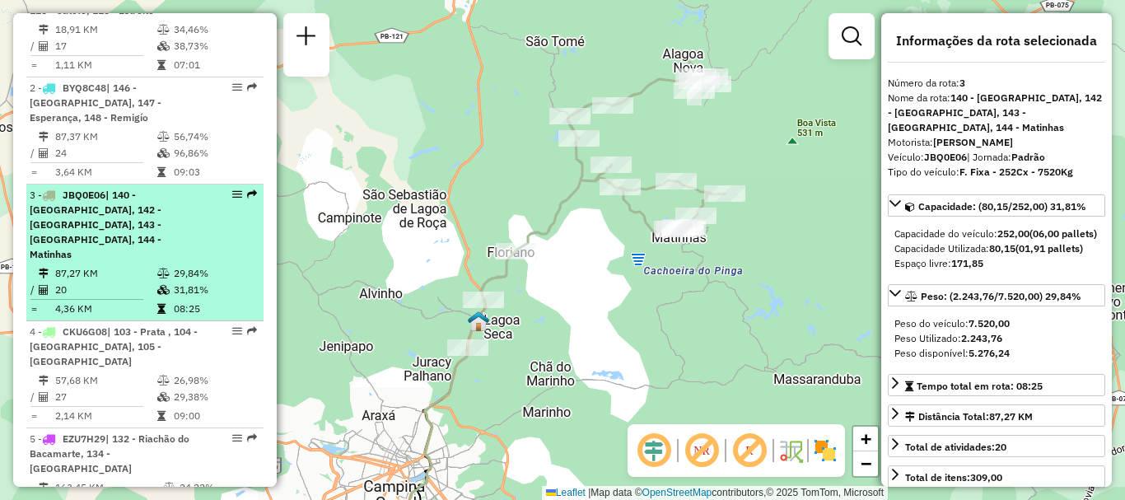
scroll to position [741, 0]
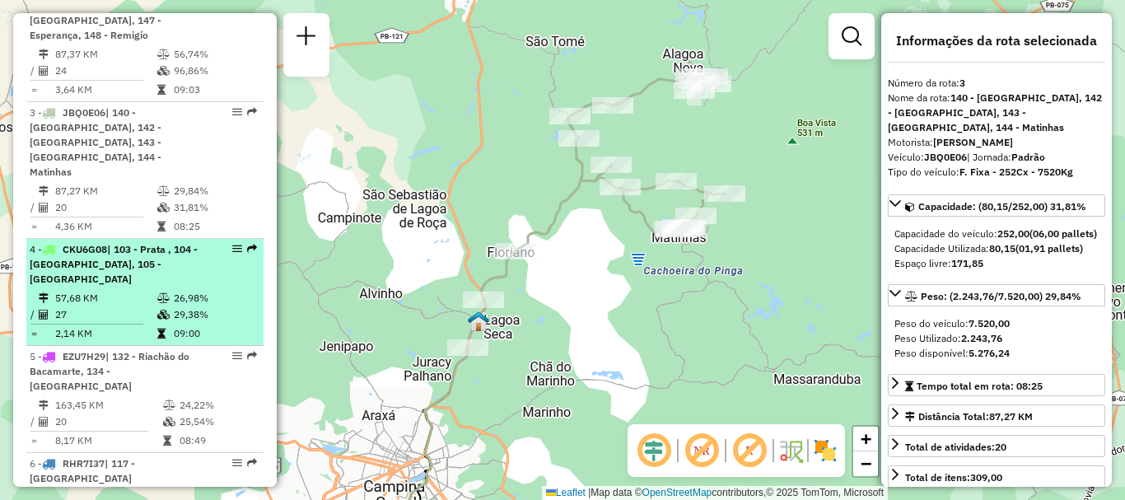
click at [111, 290] on td "57,68 KM" at bounding box center [105, 298] width 102 height 16
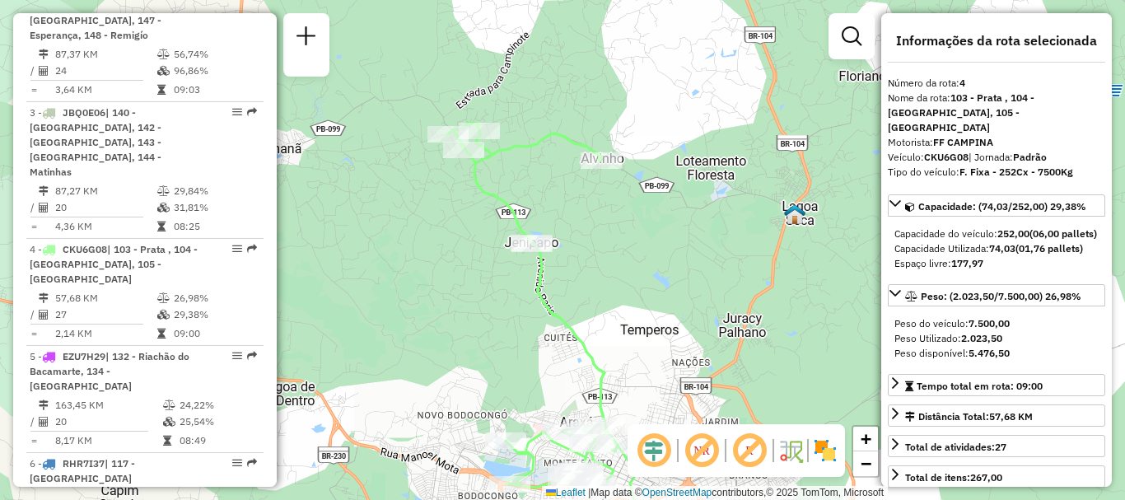
drag, startPoint x: 544, startPoint y: 144, endPoint x: 654, endPoint y: 272, distance: 168.2
click at [654, 272] on div "Janela de atendimento Grade de atendimento Capacidade Transportadoras Veículos …" at bounding box center [562, 250] width 1125 height 500
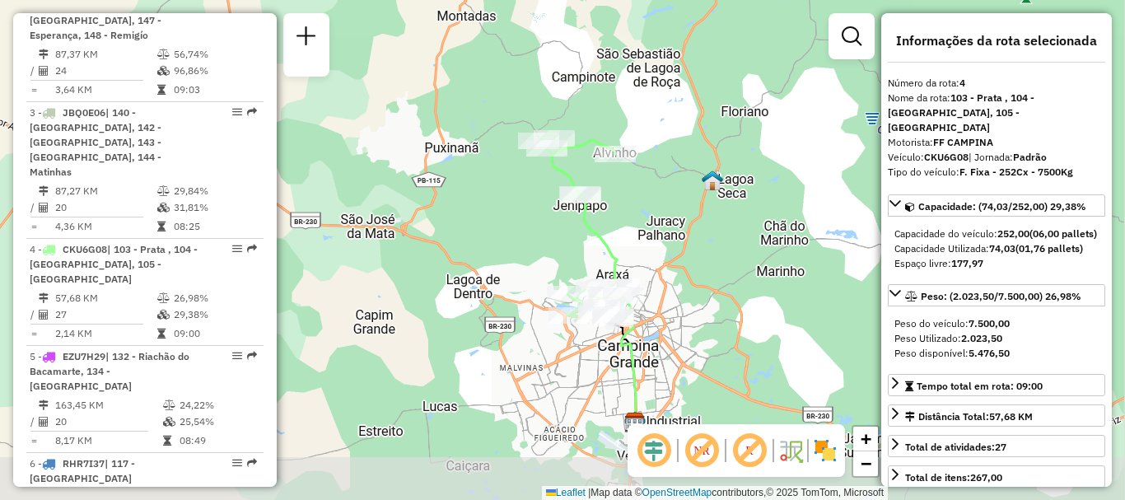
drag, startPoint x: 666, startPoint y: 386, endPoint x: 659, endPoint y: 282, distance: 104.0
click at [659, 282] on div "Janela de atendimento Grade de atendimento Capacidade Transportadoras Veículos …" at bounding box center [562, 250] width 1125 height 500
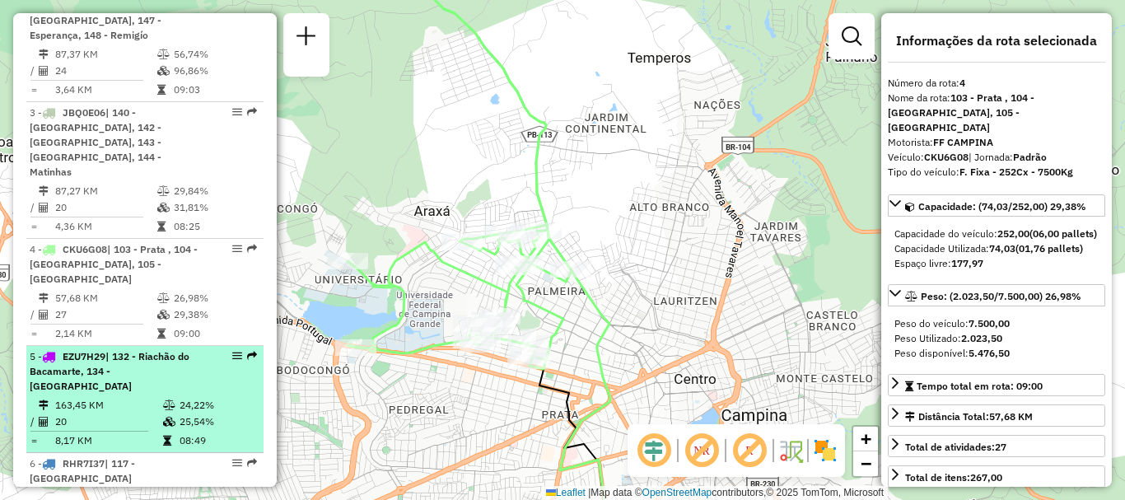
click at [113, 349] on div "5 - EZU7H29 | 132 - Riachão do Bacamarte, 134 - Ingá" at bounding box center [117, 371] width 175 height 44
